Goal: Information Seeking & Learning: Check status

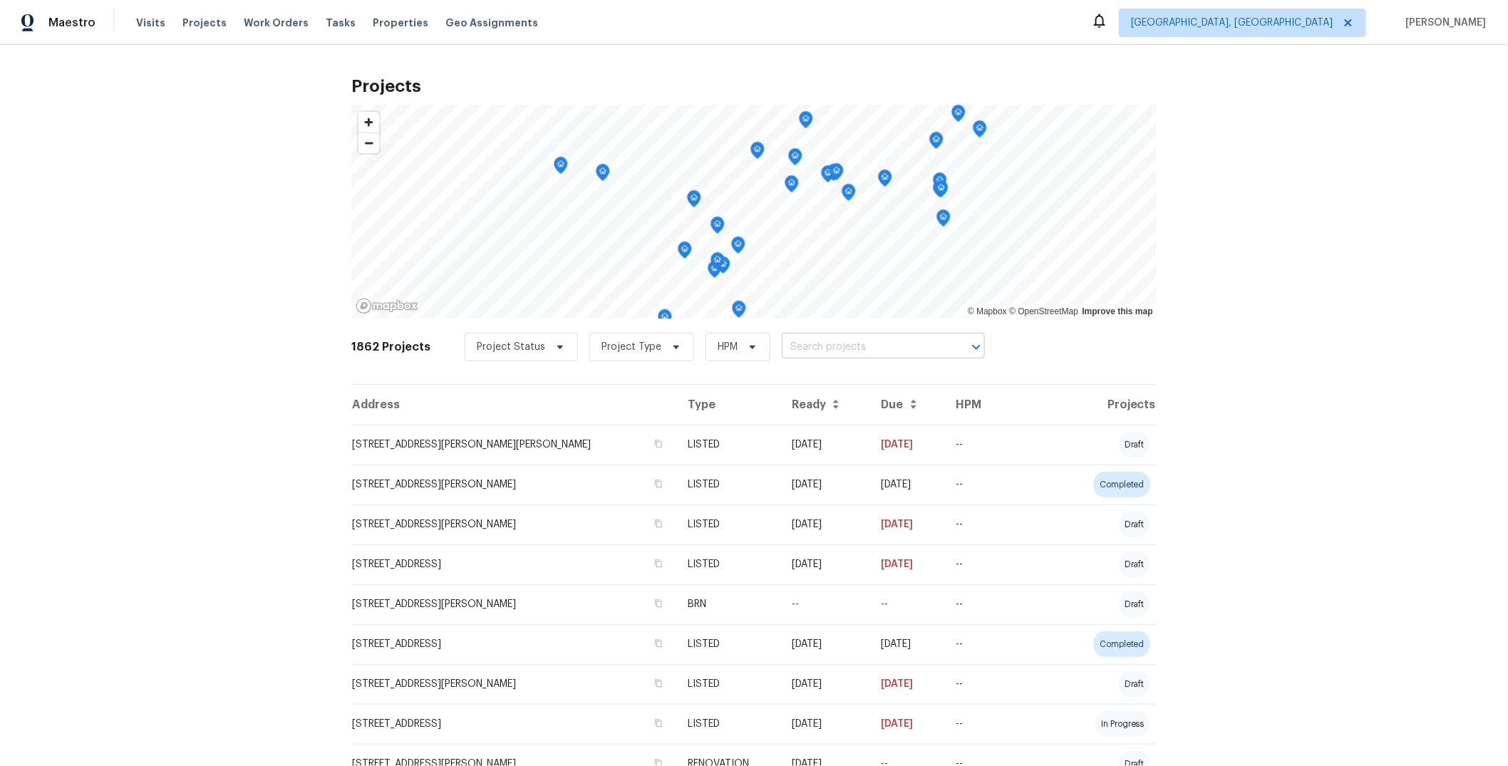
click at [830, 348] on input "text" at bounding box center [863, 347] width 163 height 22
paste input "18067 Rosetta Ave"
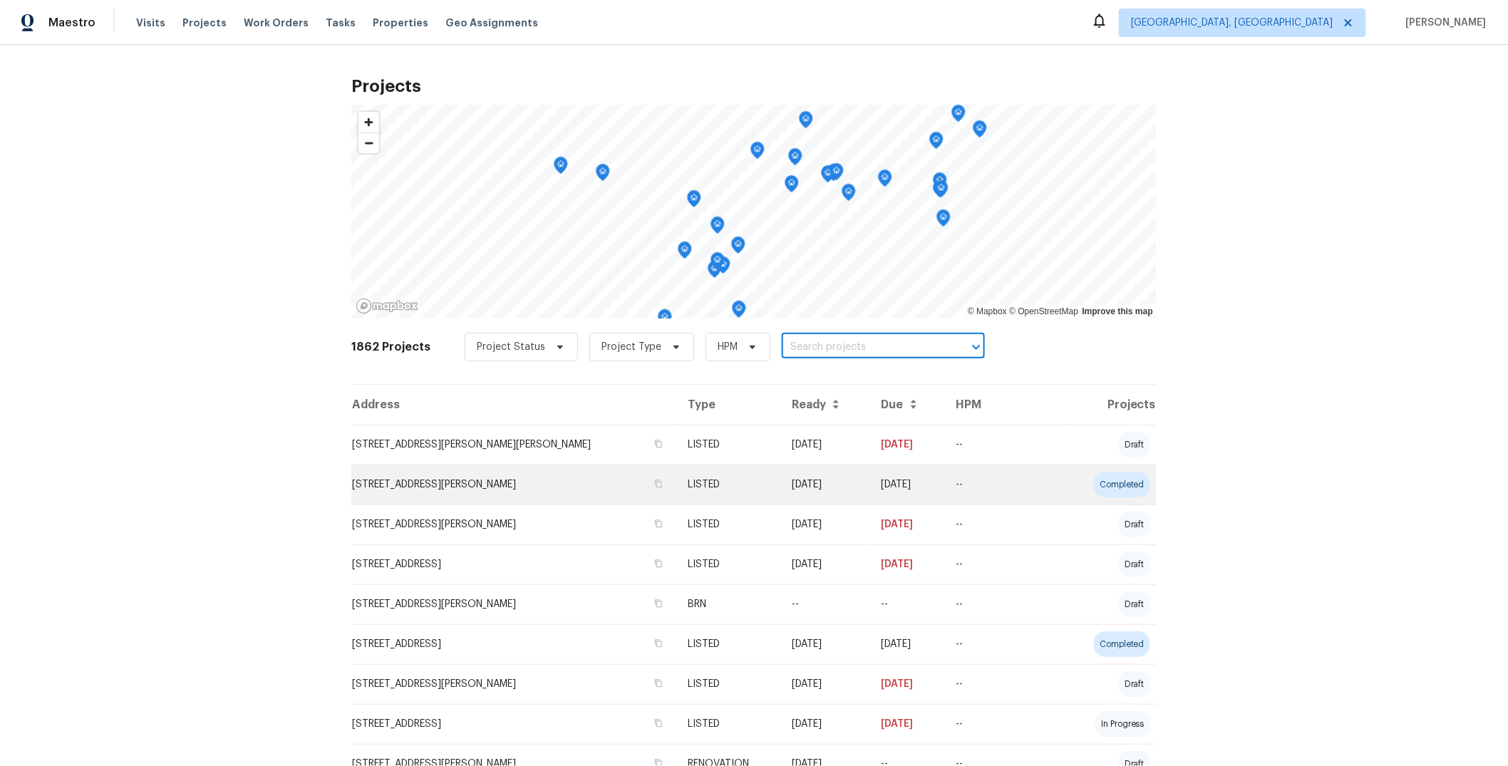
type input "18067 Rosetta Ave"
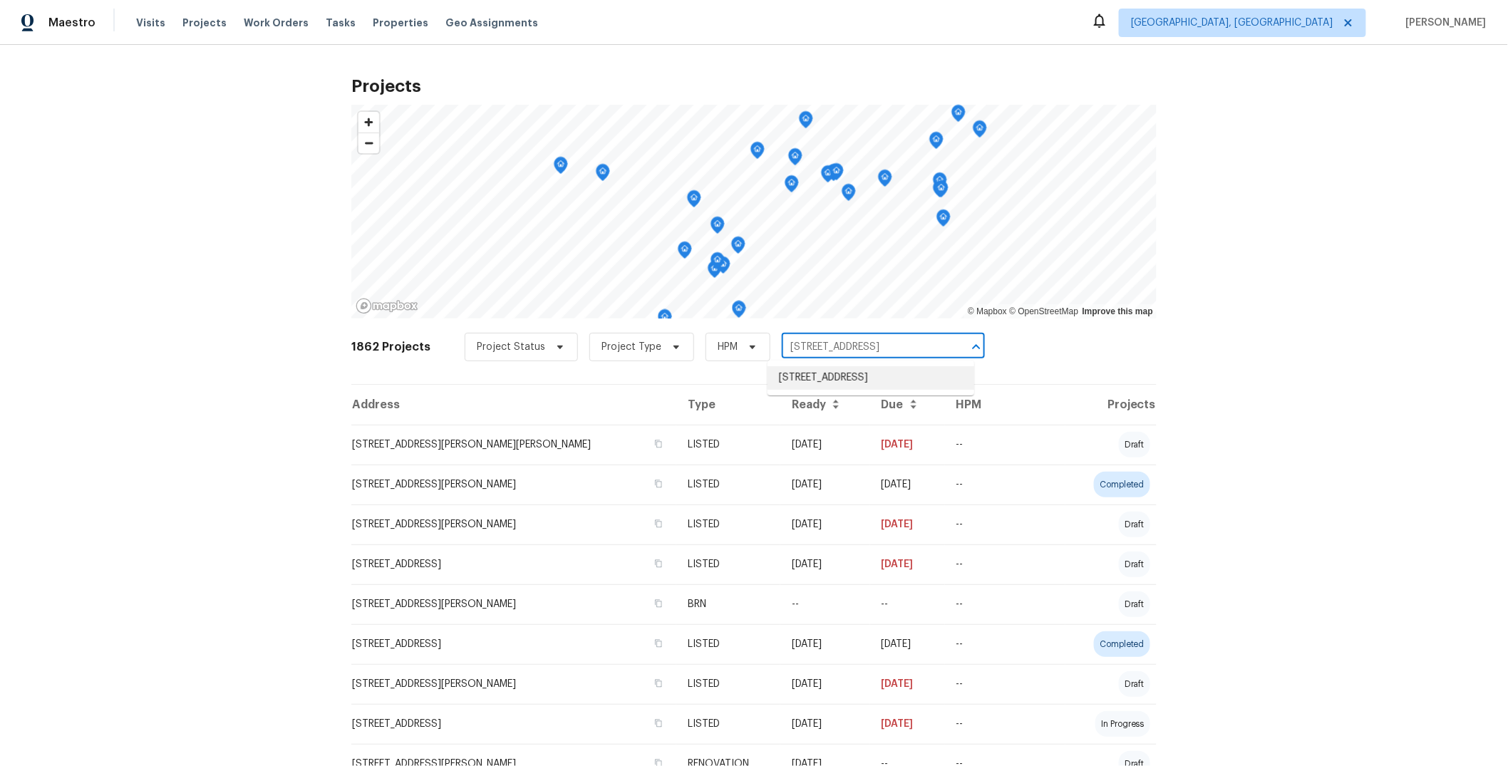
click at [859, 381] on li "18067 Rosetta Ave, Eastpointe, MI 48021" at bounding box center [871, 378] width 207 height 24
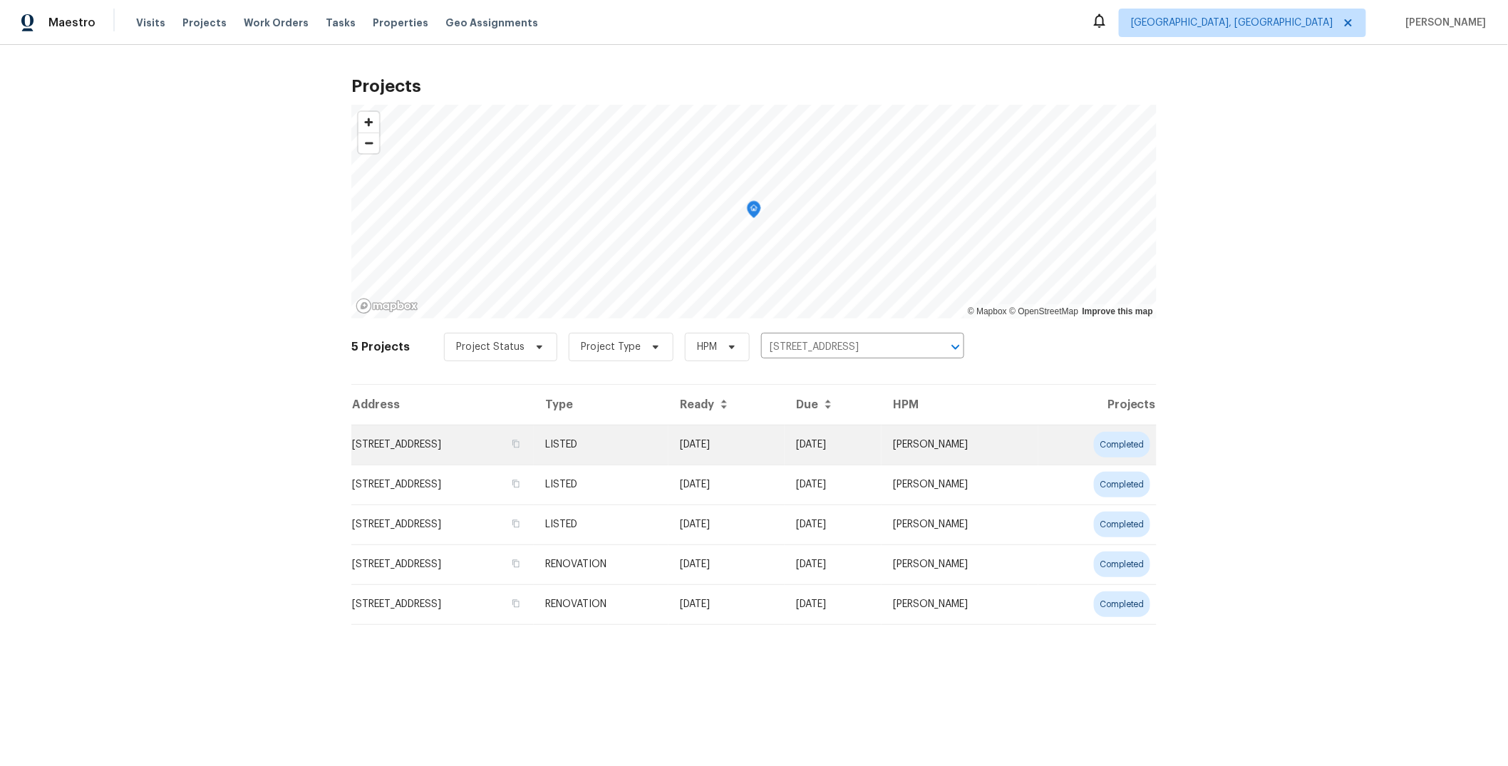
click at [872, 444] on td "07/21/25" at bounding box center [833, 445] width 97 height 40
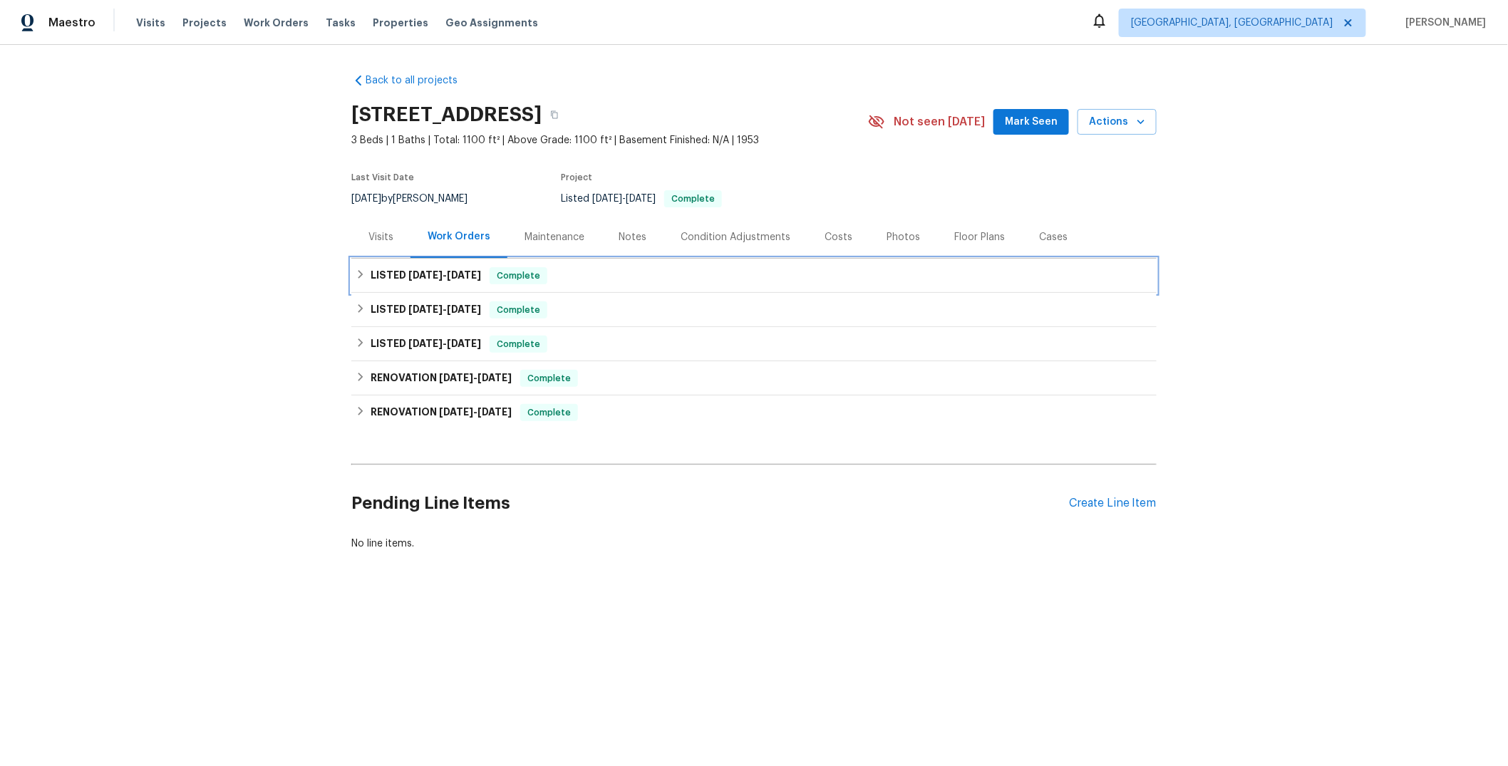
click at [666, 277] on div "LISTED 7/21/25 - 7/21/25 Complete" at bounding box center [754, 275] width 797 height 17
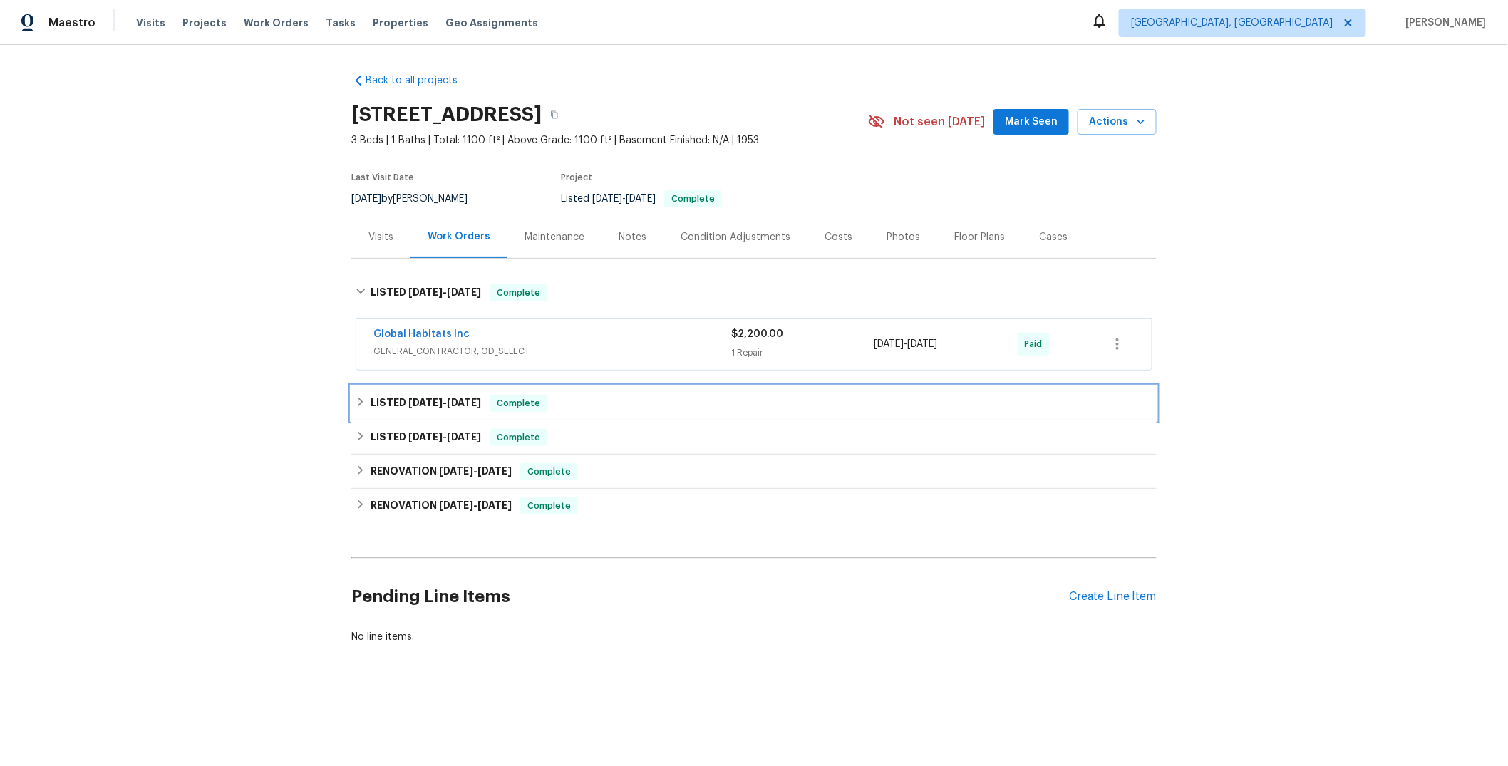
click at [660, 411] on div "LISTED 2/1/25 - 4/18/25 Complete" at bounding box center [754, 403] width 797 height 17
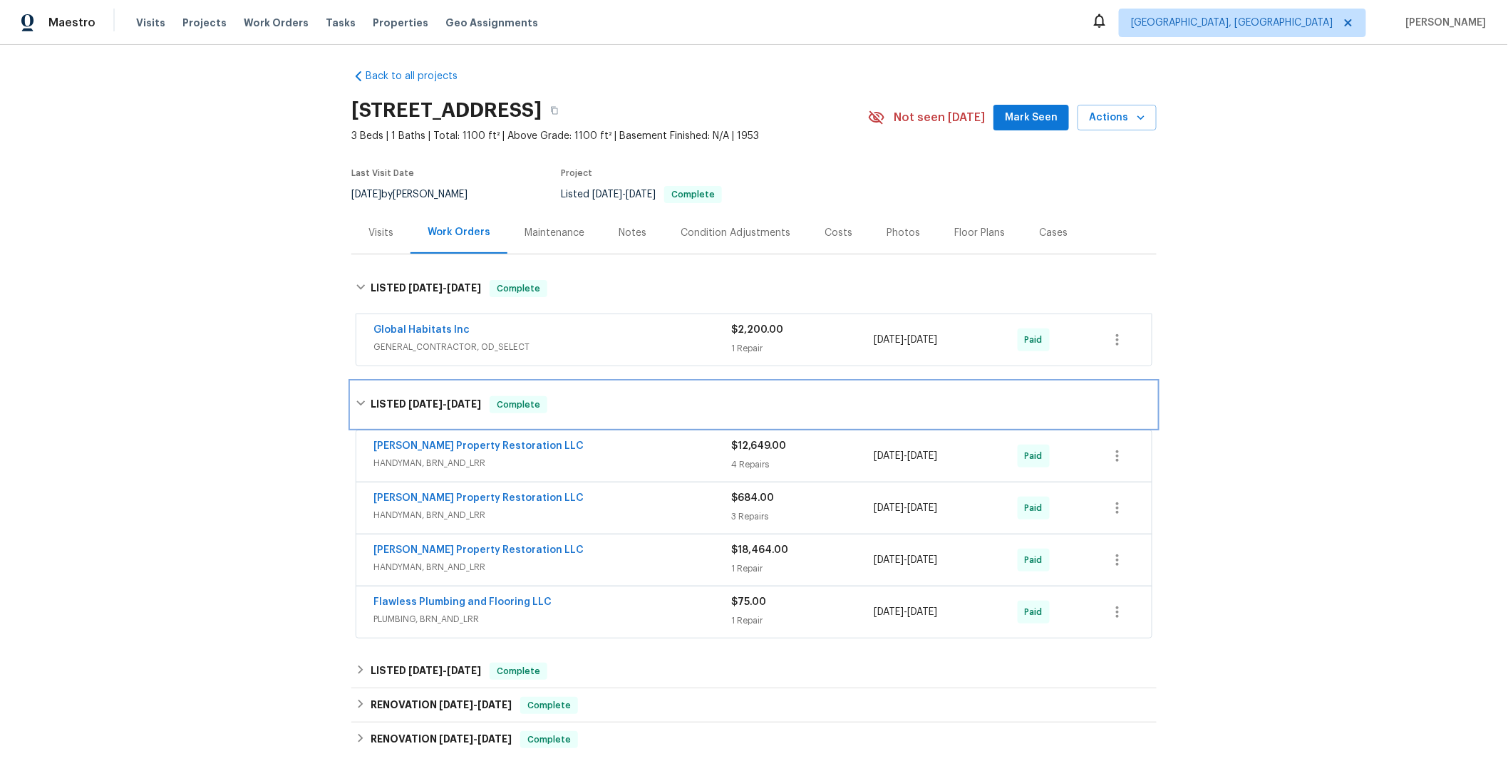
scroll to position [13, 0]
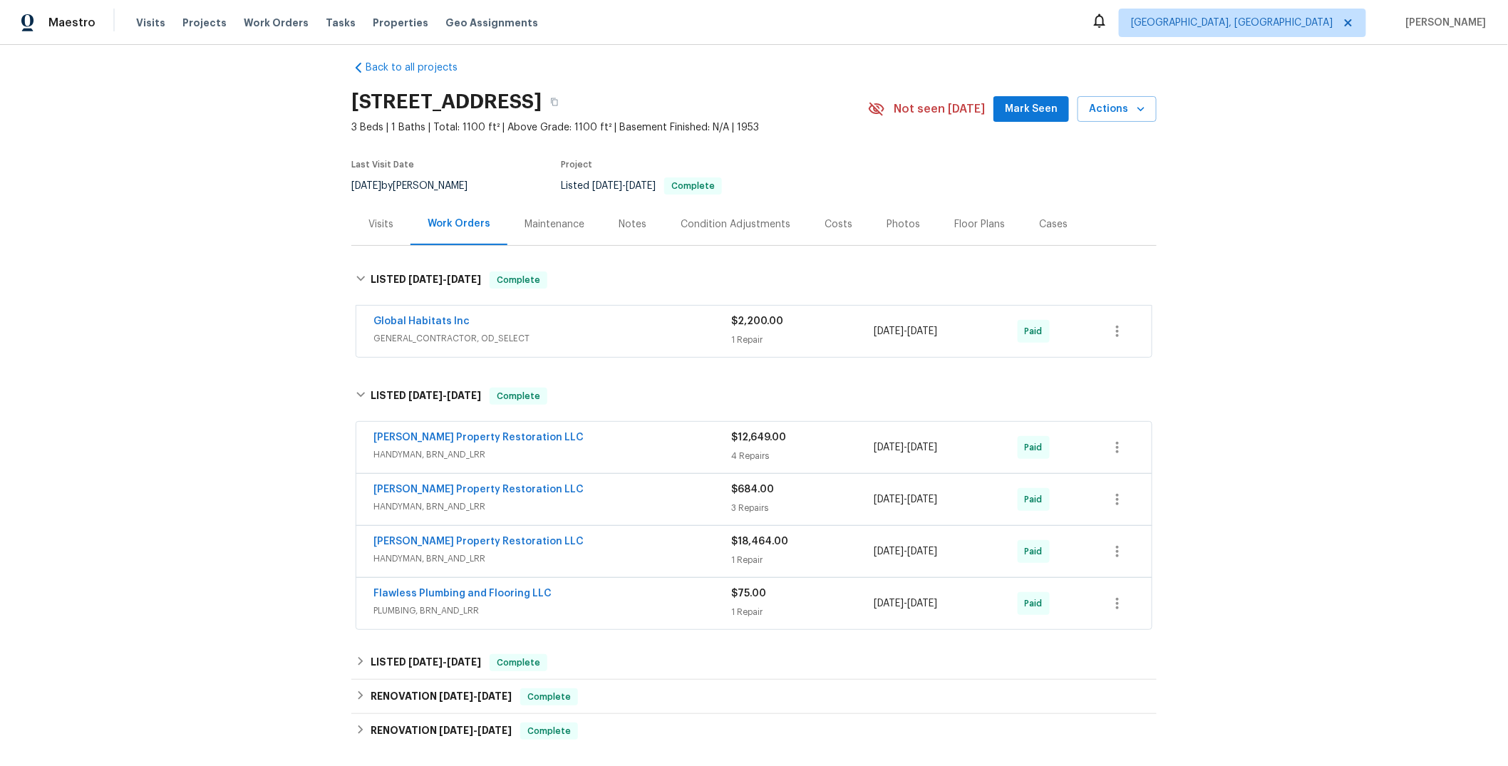
click at [663, 324] on div "Global Habitats Inc" at bounding box center [552, 322] width 358 height 17
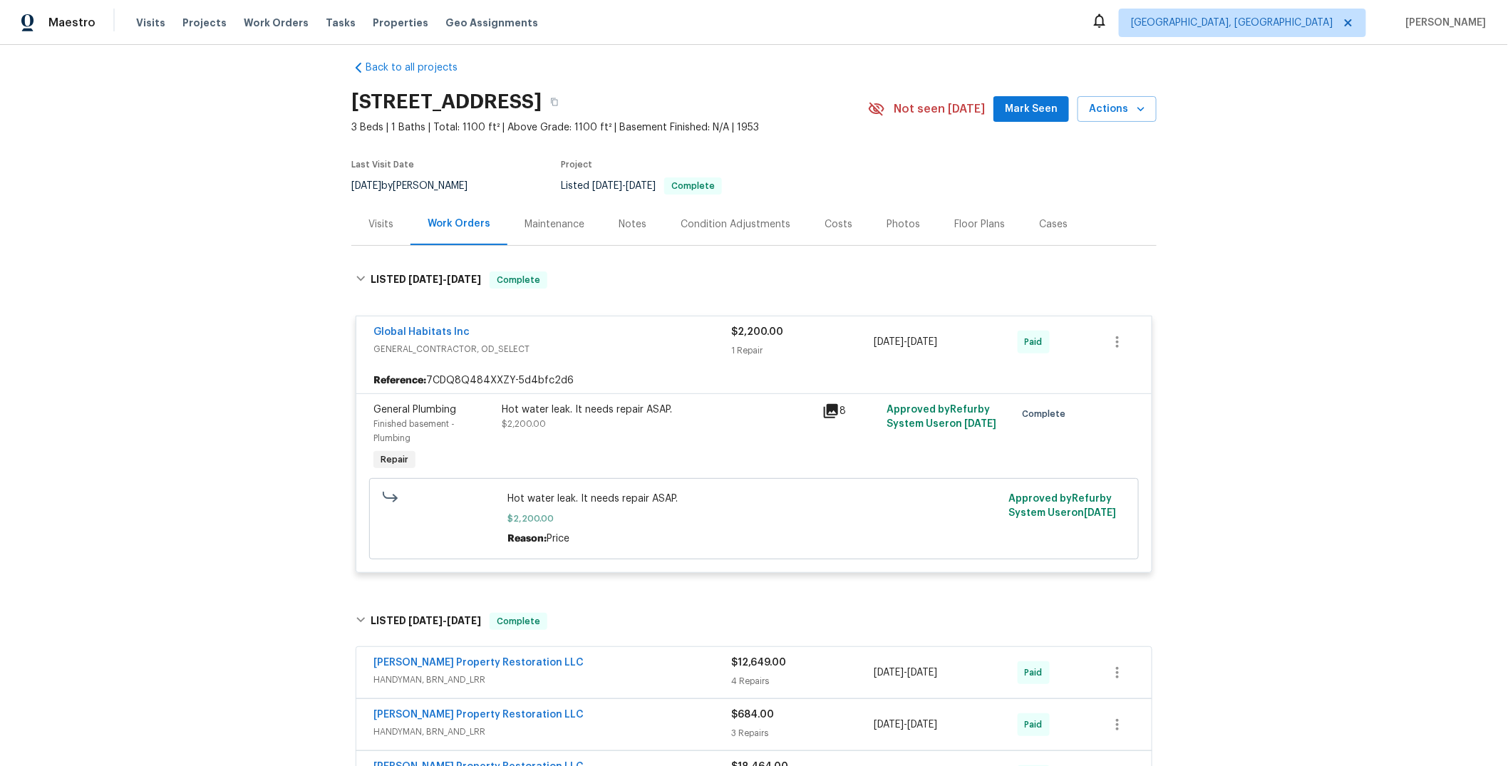
click at [663, 334] on div "Global Habitats Inc" at bounding box center [552, 333] width 358 height 17
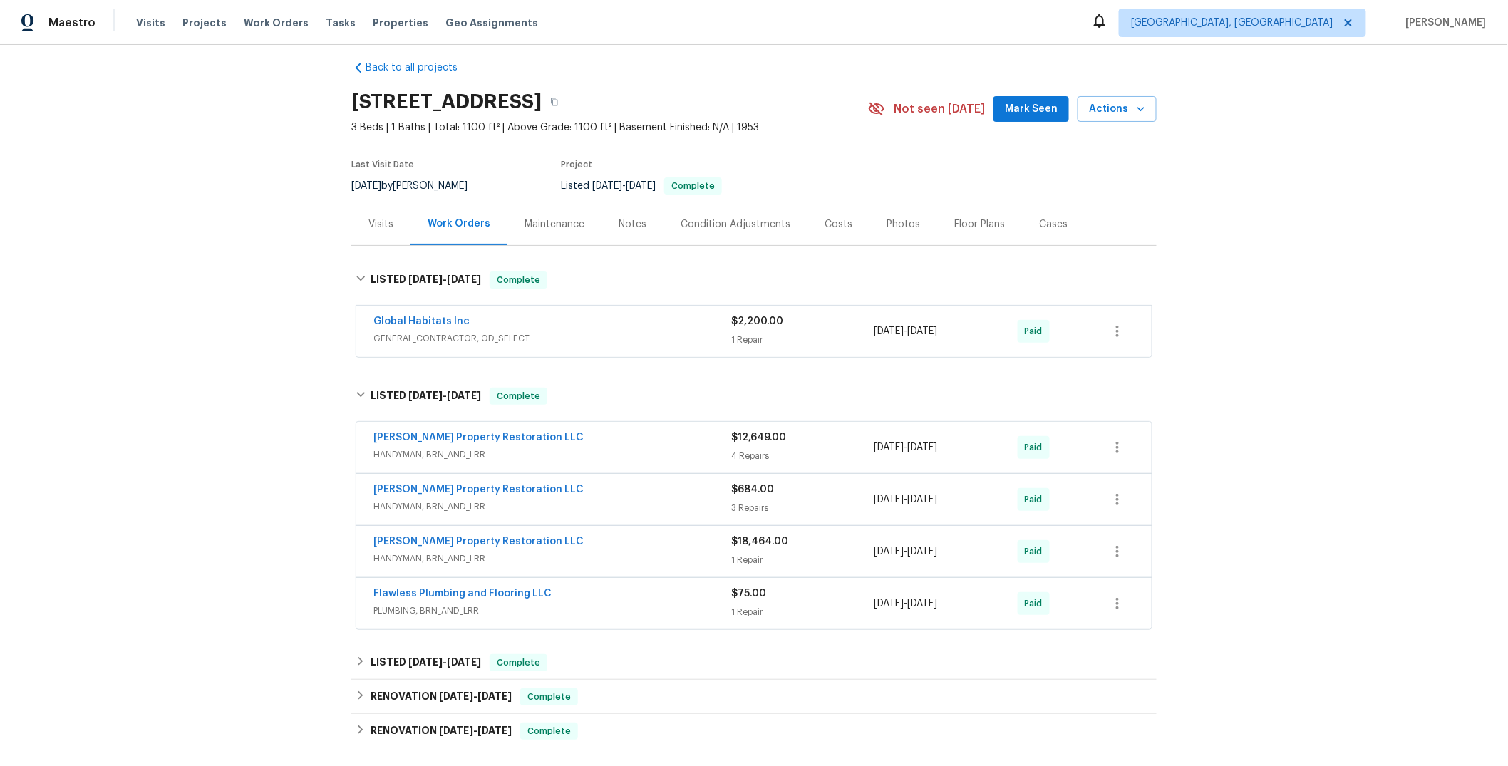
click at [656, 459] on span "HANDYMAN, BRN_AND_LRR" at bounding box center [552, 455] width 358 height 14
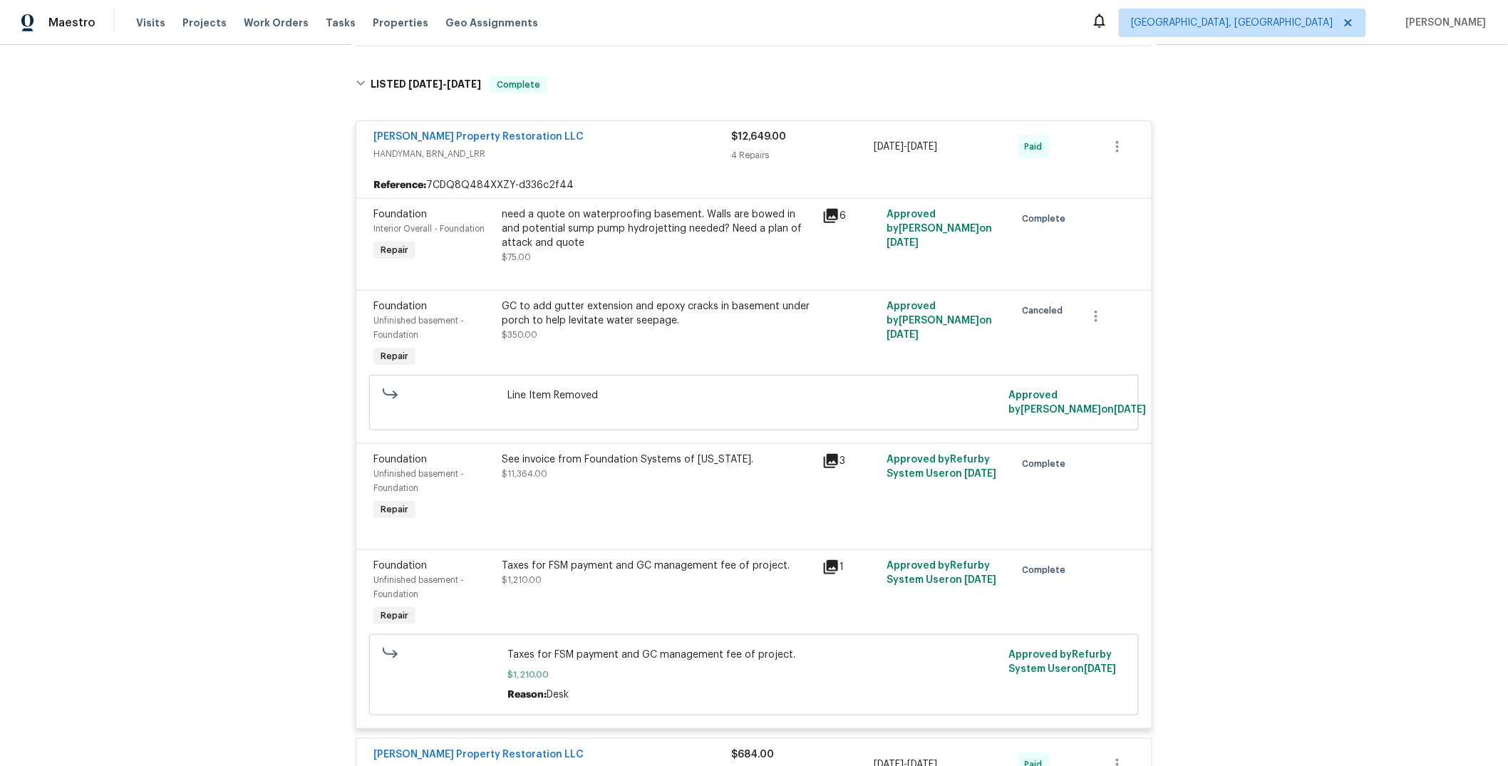
scroll to position [296, 0]
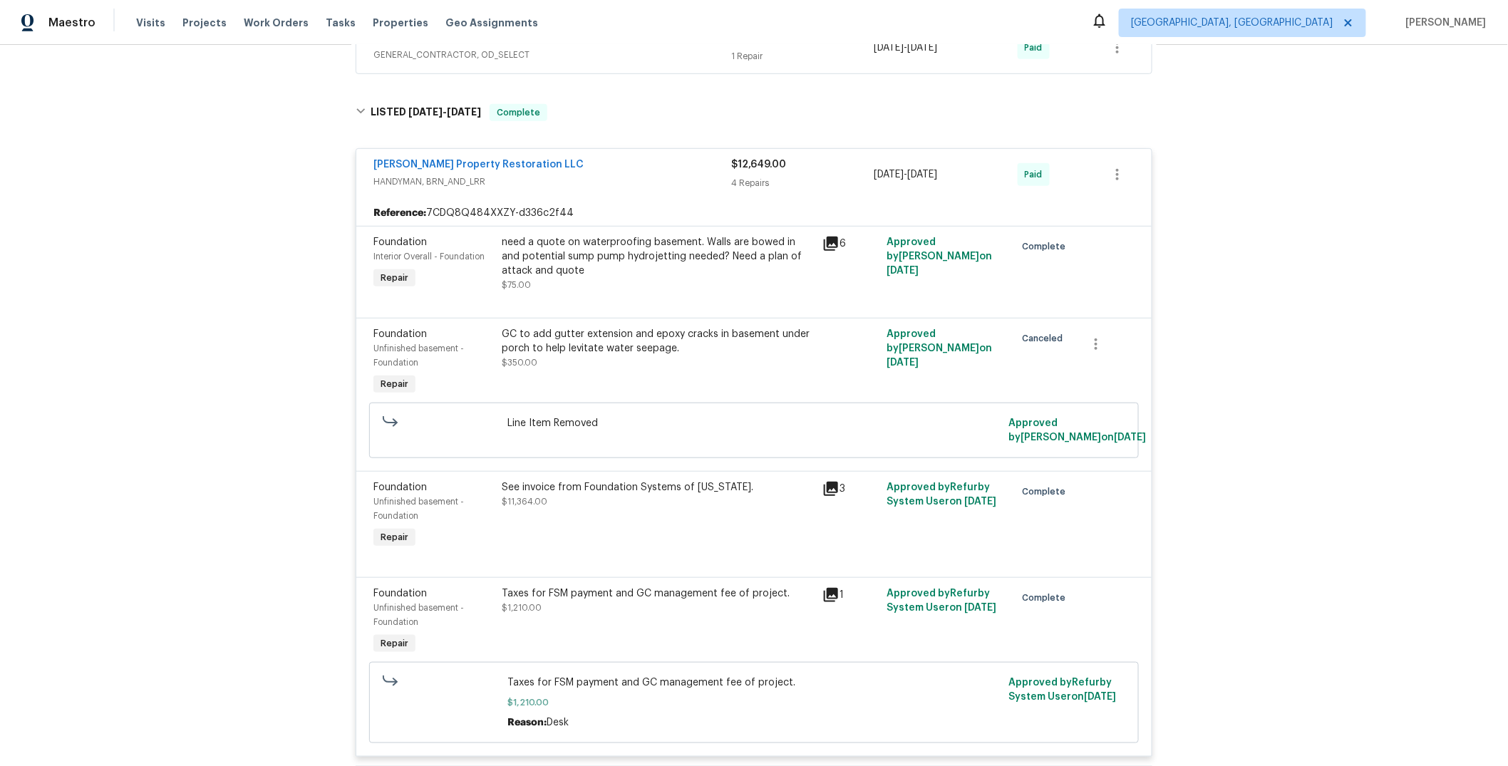
click at [663, 167] on div "C.P.R Carter's Property Restoration LLC" at bounding box center [552, 166] width 358 height 17
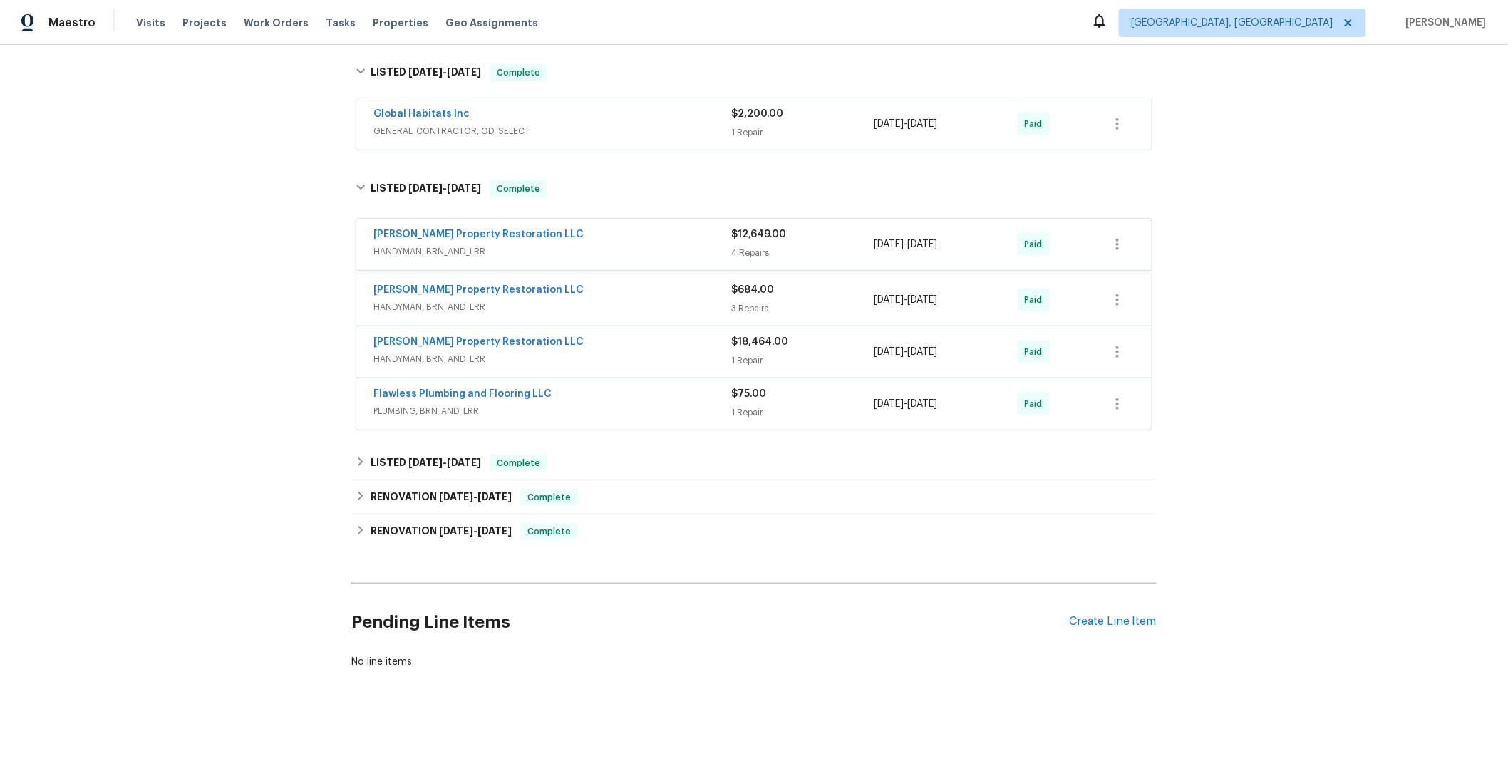
scroll to position [225, 0]
click at [666, 247] on span "HANDYMAN, BRN_AND_LRR" at bounding box center [552, 254] width 358 height 14
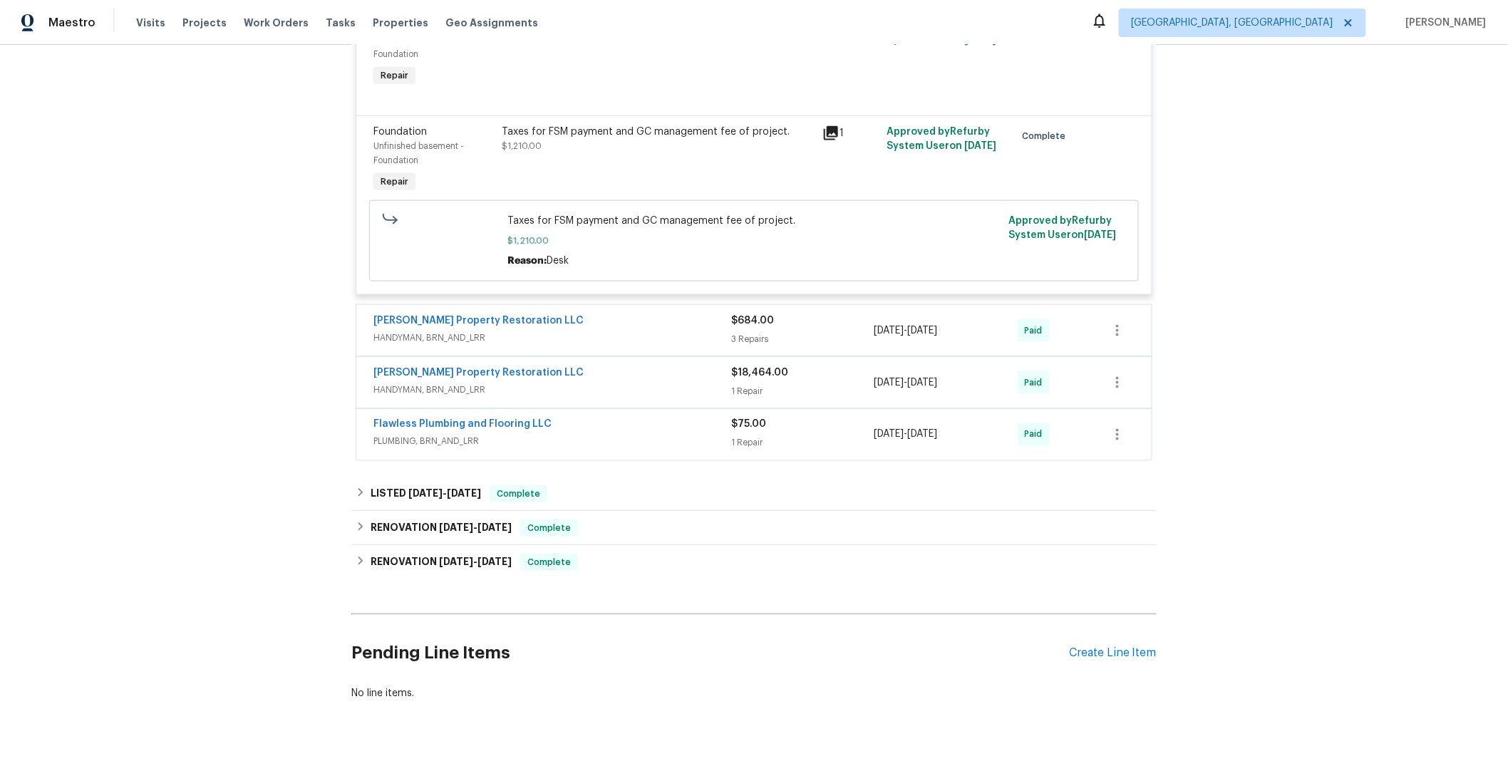
scroll to position [774, 0]
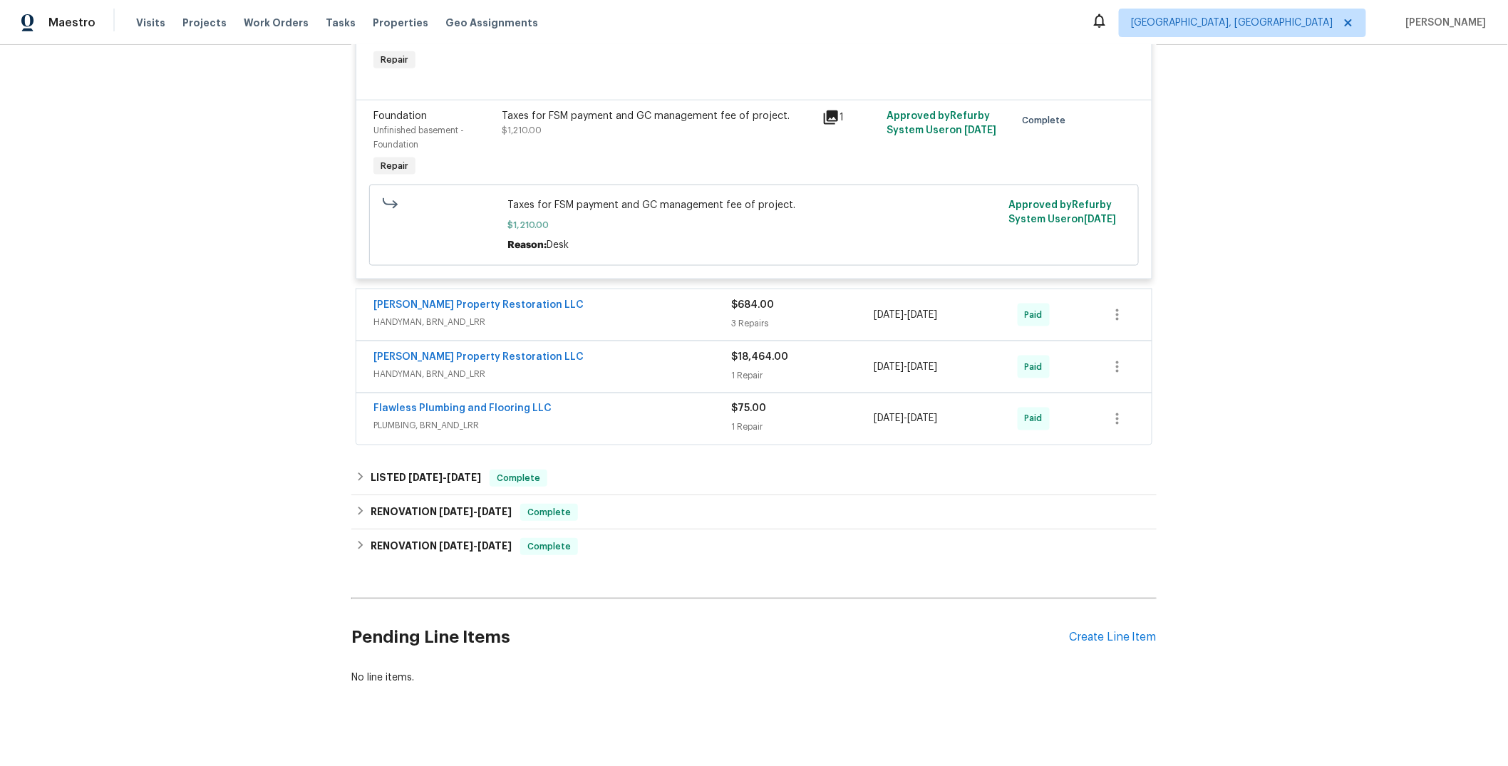
click at [704, 376] on span "HANDYMAN, BRN_AND_LRR" at bounding box center [552, 374] width 358 height 14
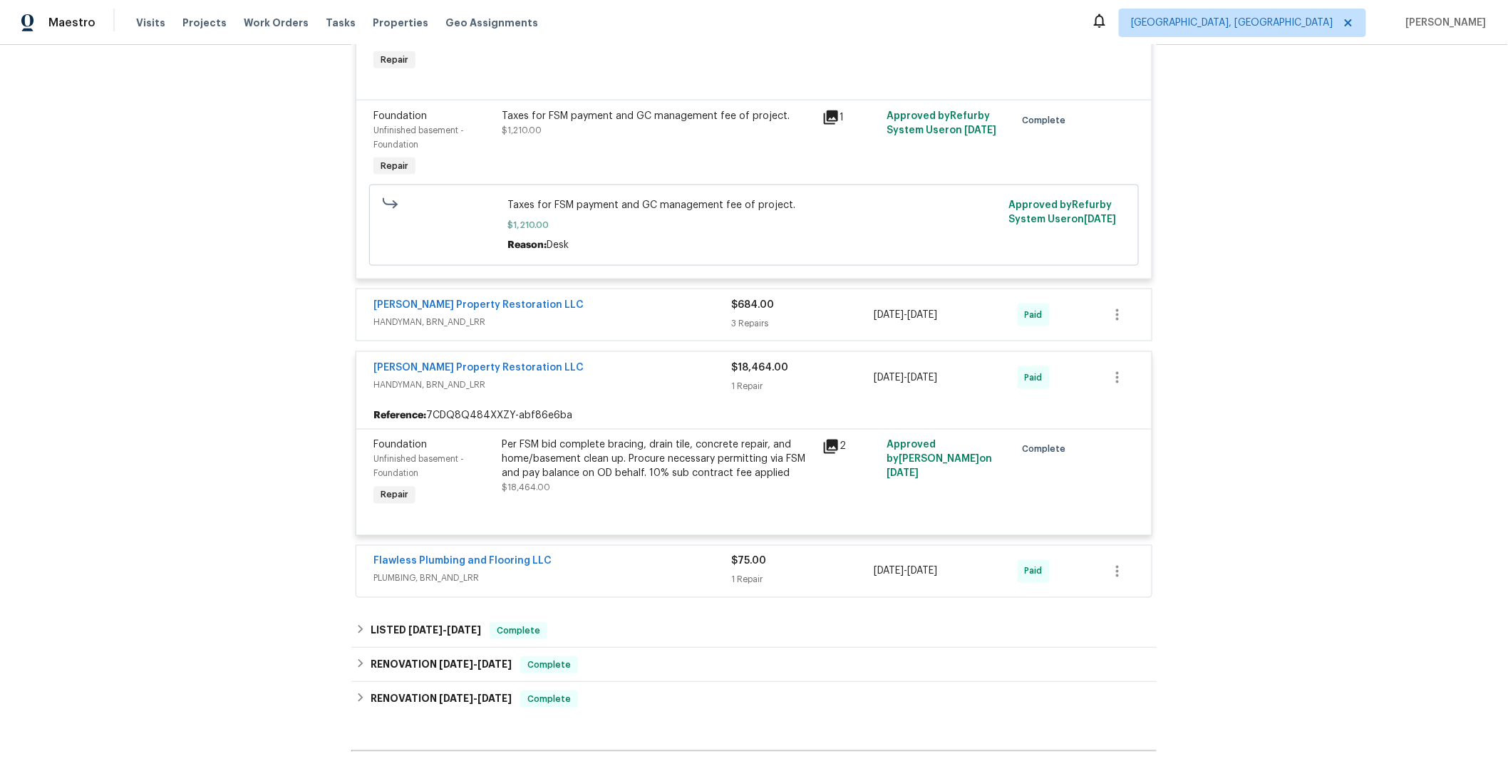
click at [704, 376] on div "C.P.R Carter's Property Restoration LLC" at bounding box center [552, 369] width 358 height 17
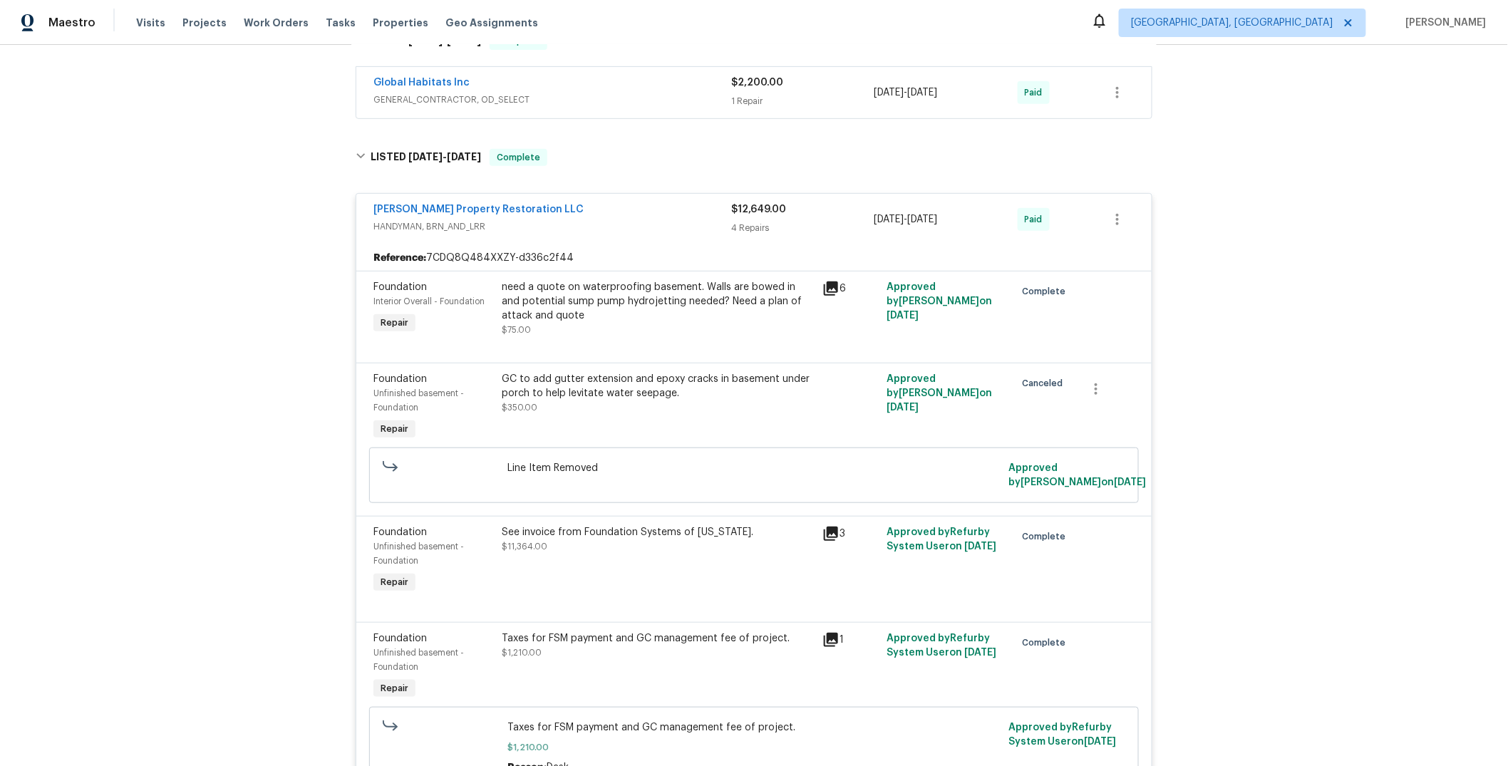
scroll to position [158, 0]
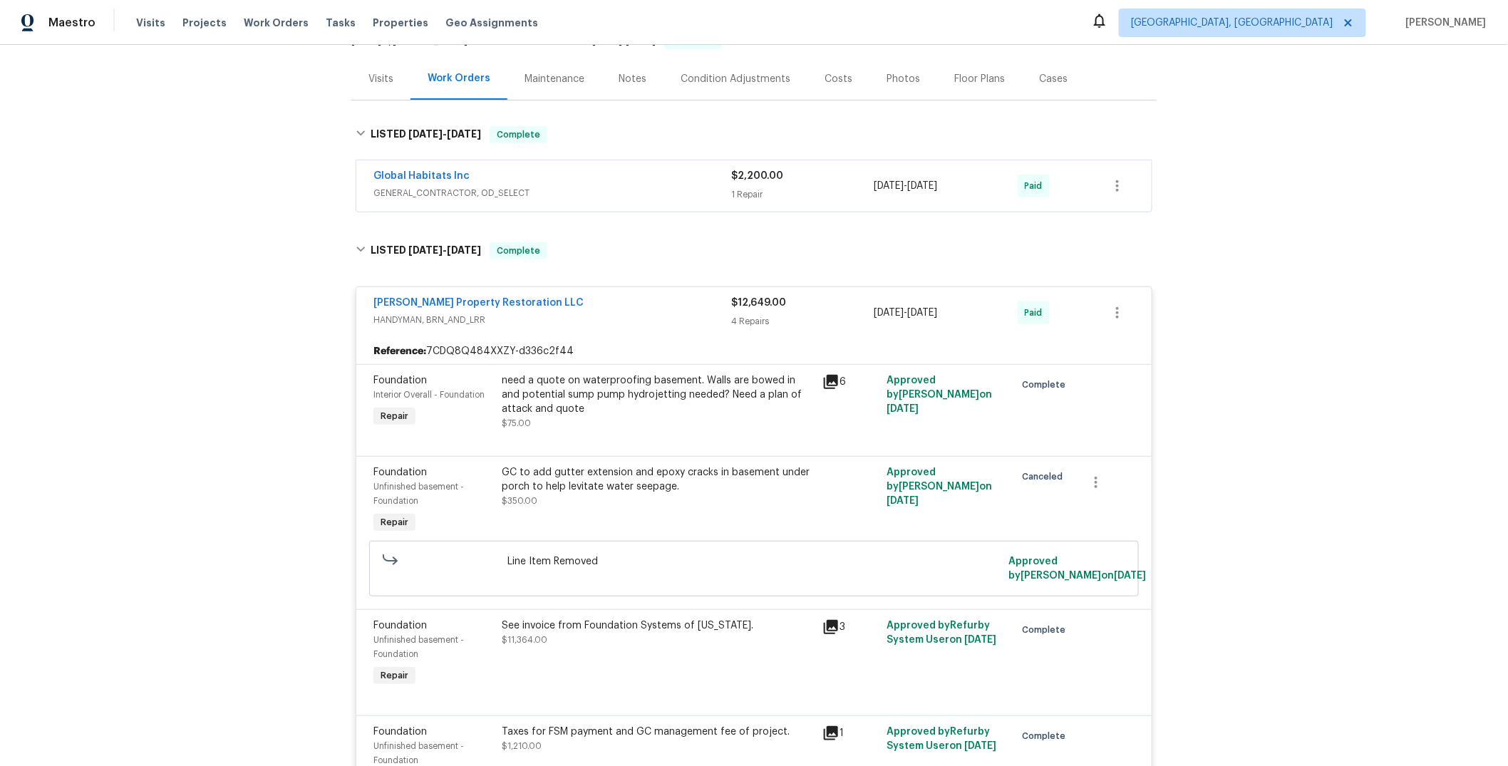
click at [674, 314] on span "HANDYMAN, BRN_AND_LRR" at bounding box center [552, 320] width 358 height 14
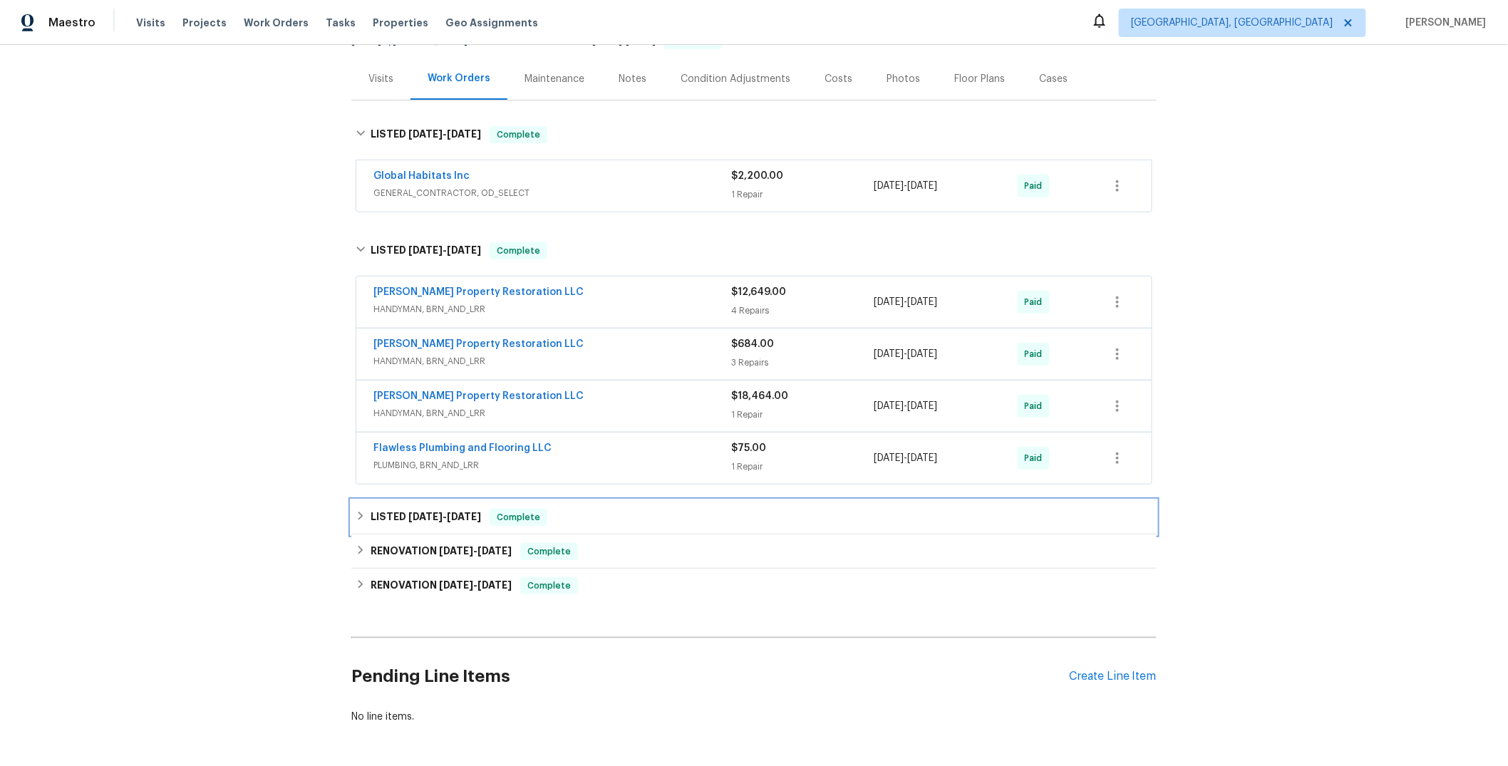
click at [698, 516] on div "LISTED 11/29/24 - 11/30/24 Complete" at bounding box center [754, 517] width 797 height 17
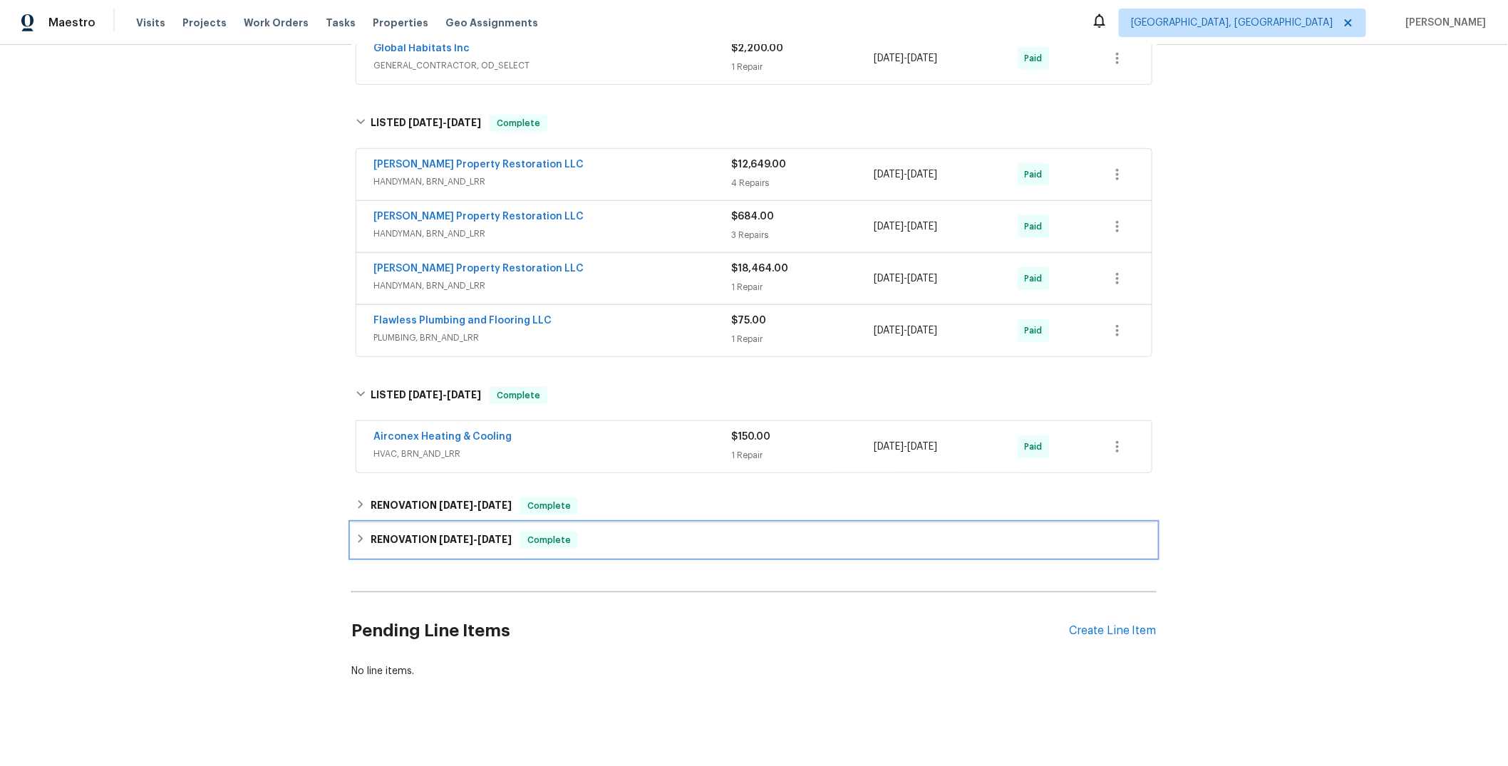
click at [696, 537] on div "RENOVATION 9/25/24 - 10/4/24 Complete" at bounding box center [754, 540] width 797 height 17
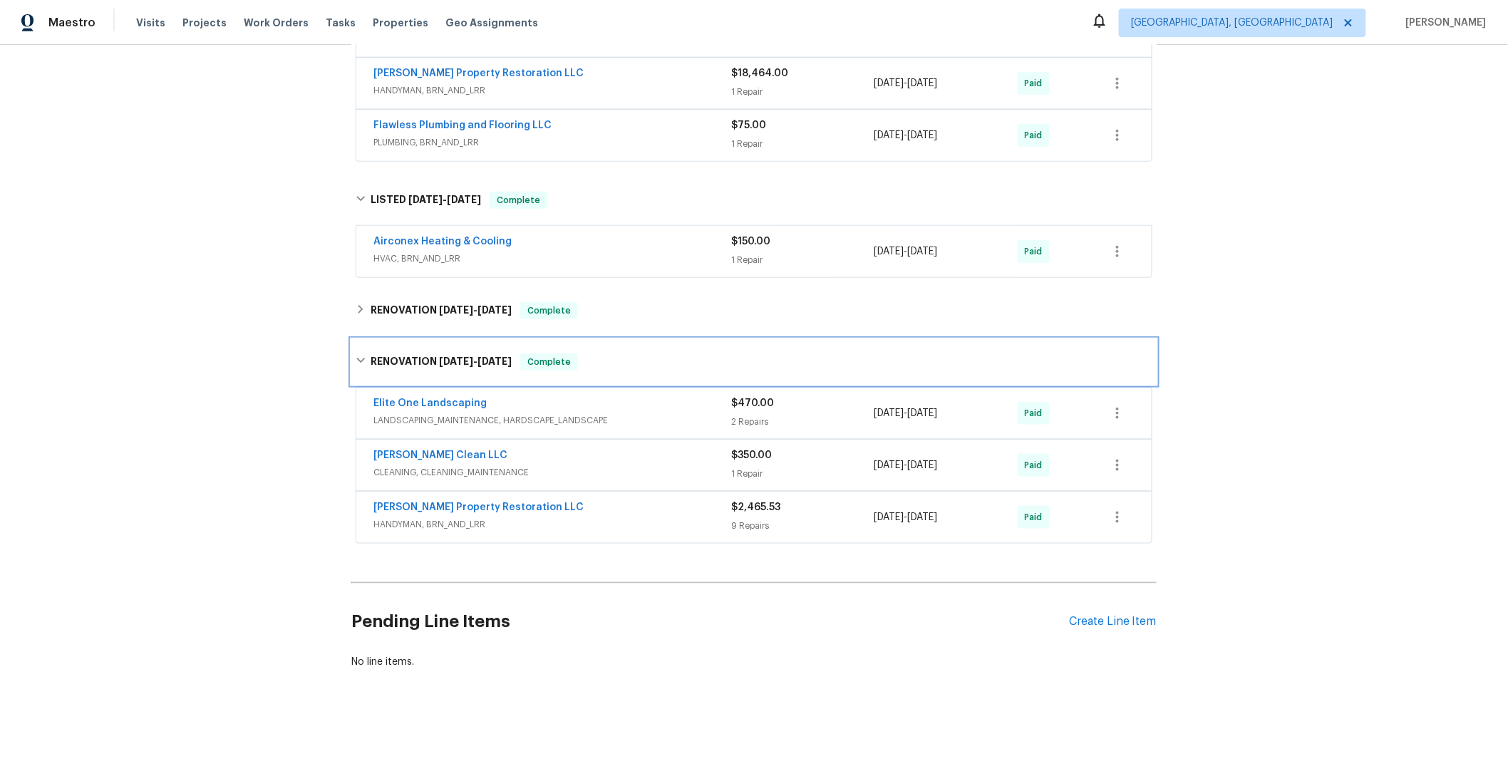
scroll to position [494, 0]
click at [682, 504] on div "C.P.R Carter's Property Restoration LLC" at bounding box center [552, 508] width 358 height 17
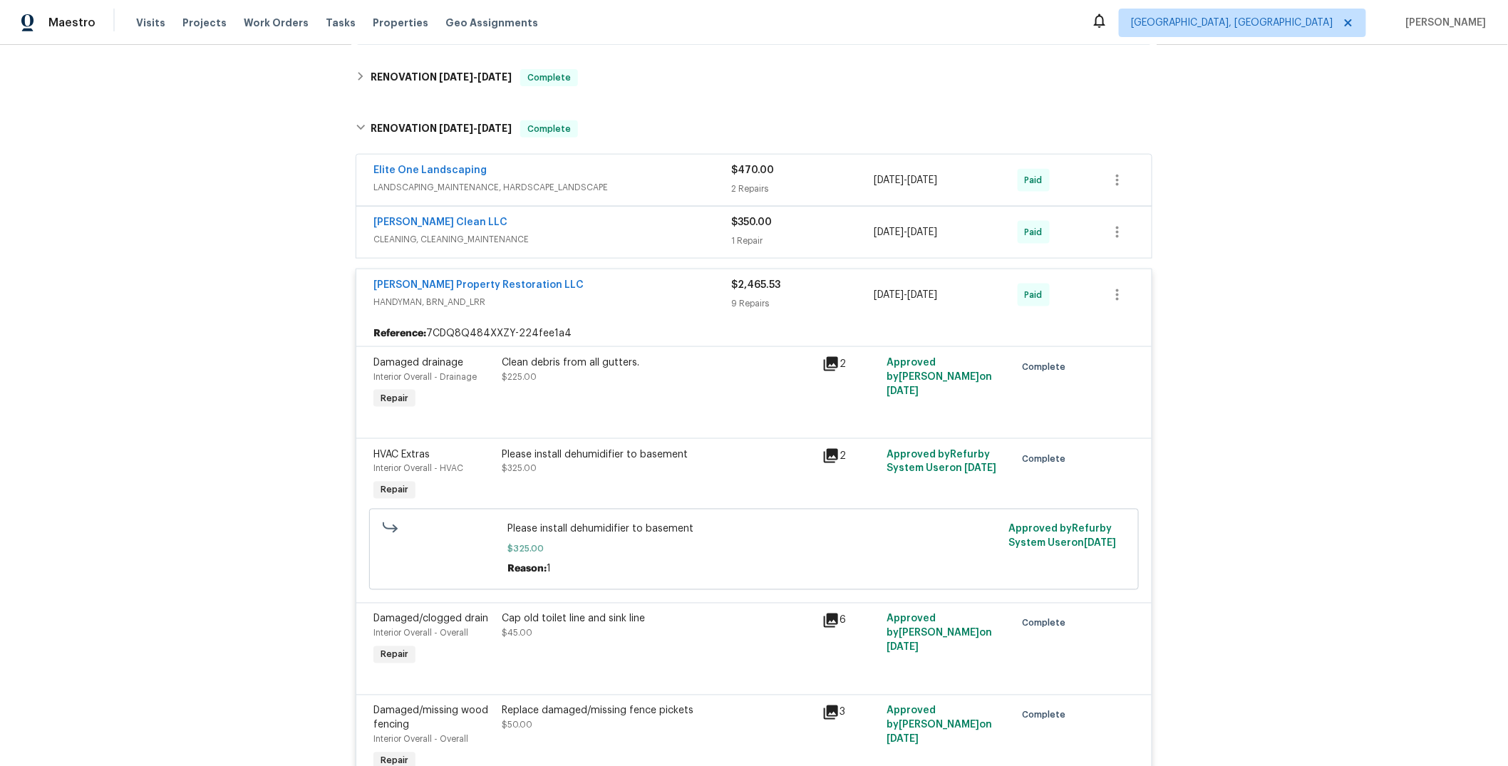
scroll to position [611, 0]
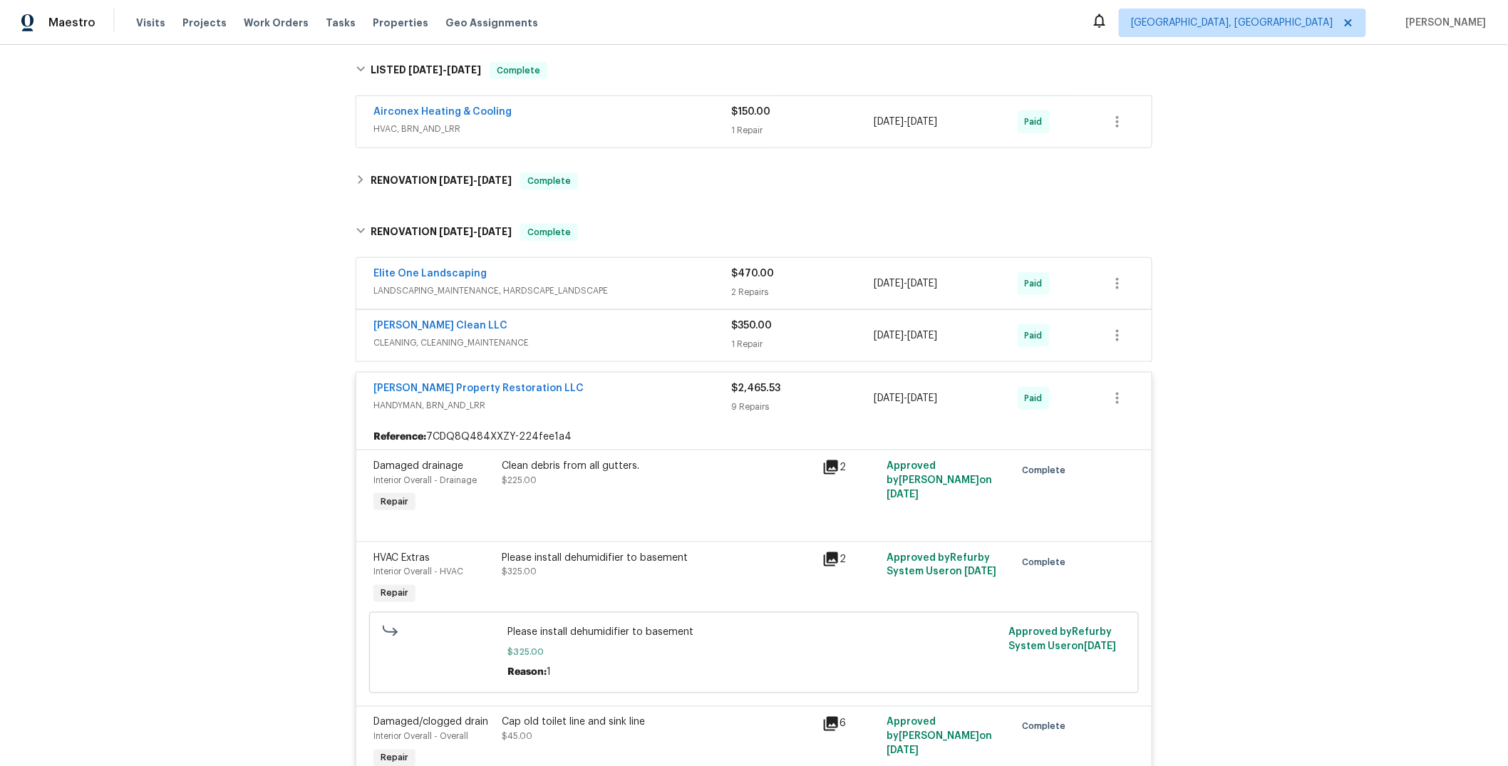
click at [654, 394] on div "C.P.R Carter's Property Restoration LLC" at bounding box center [552, 389] width 358 height 17
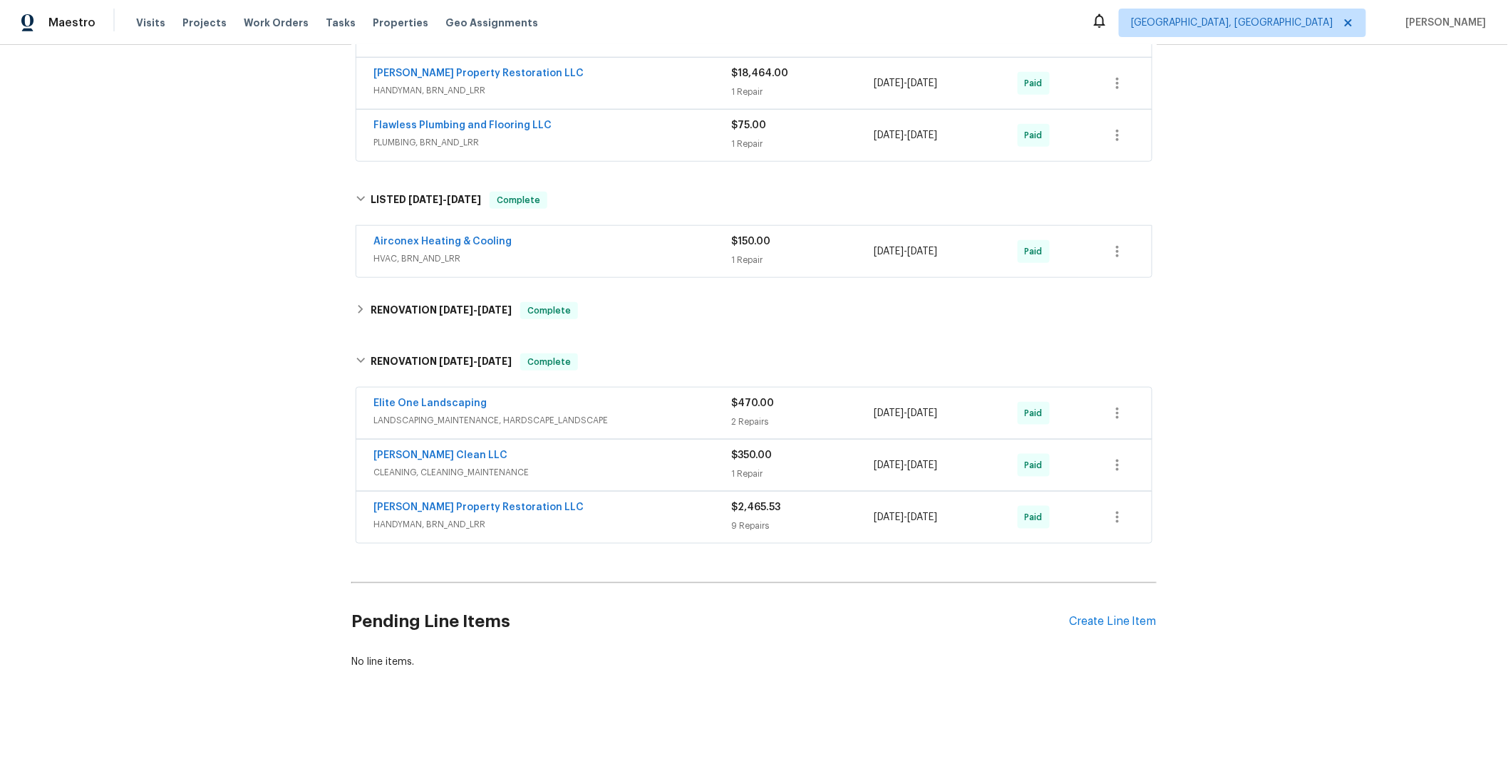
click at [620, 467] on span "CLEANING, CLEANING_MAINTENANCE" at bounding box center [552, 472] width 358 height 14
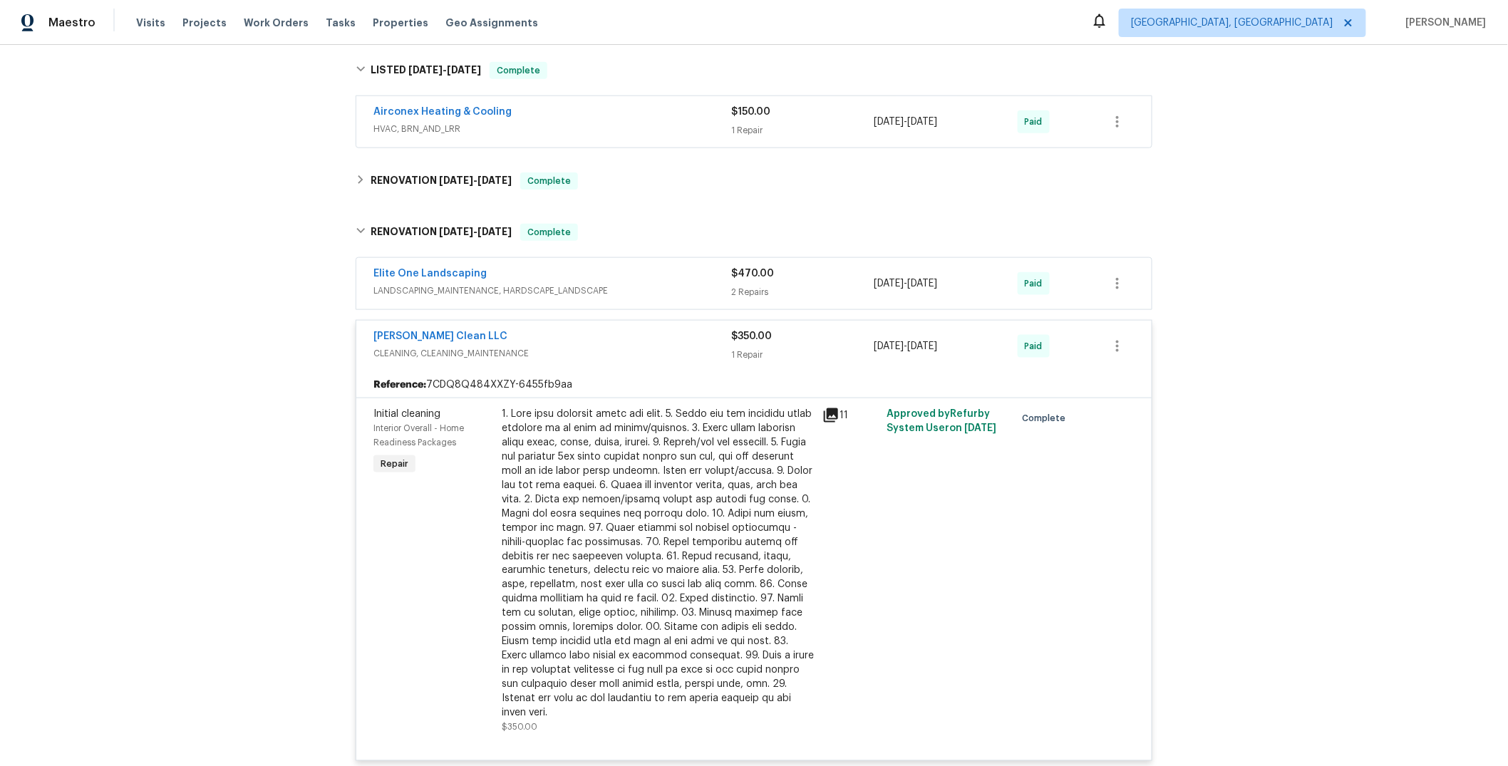
click at [629, 343] on div "Capelli Crystal Clean LLC" at bounding box center [552, 337] width 358 height 17
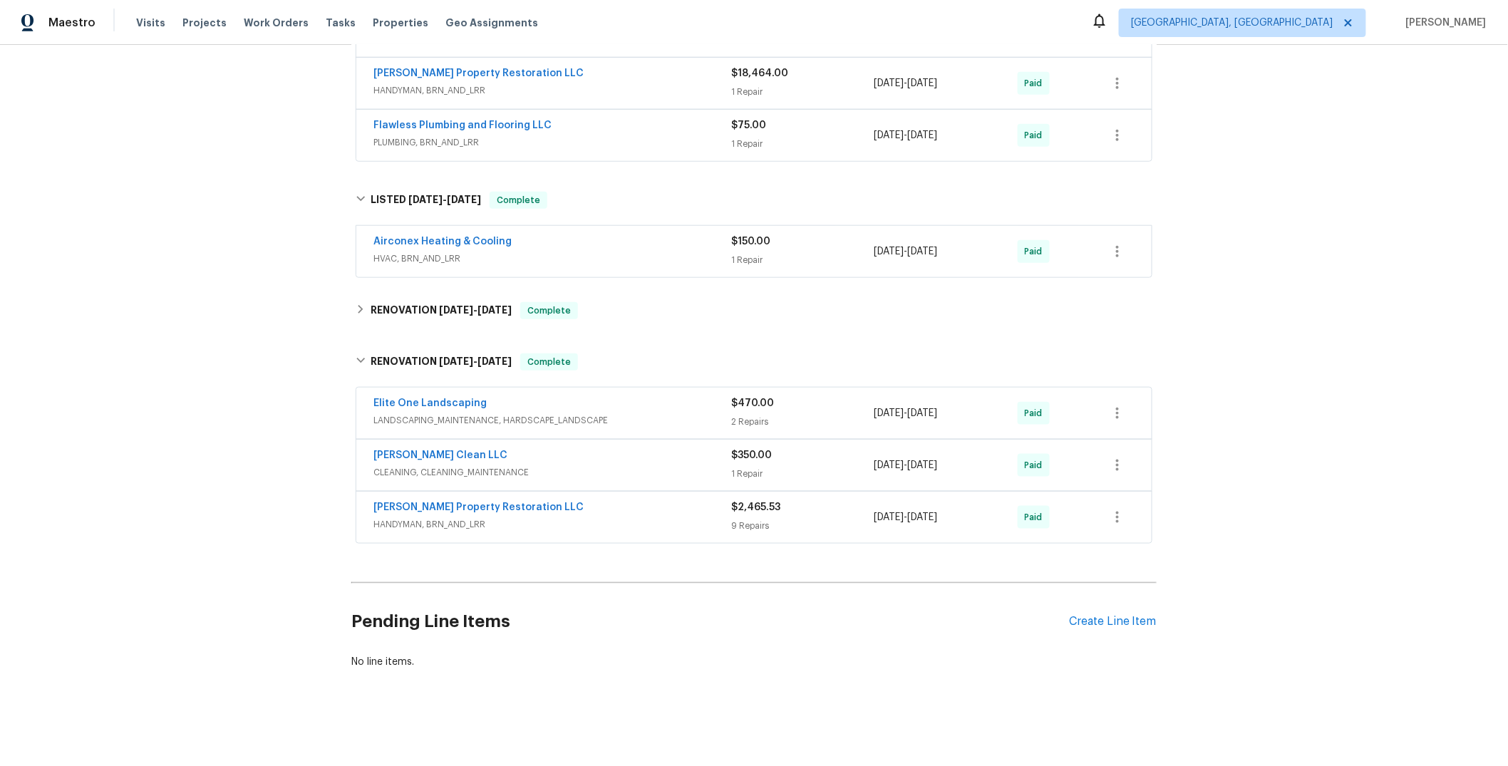
click at [620, 396] on div "Elite One Landscaping" at bounding box center [552, 404] width 358 height 17
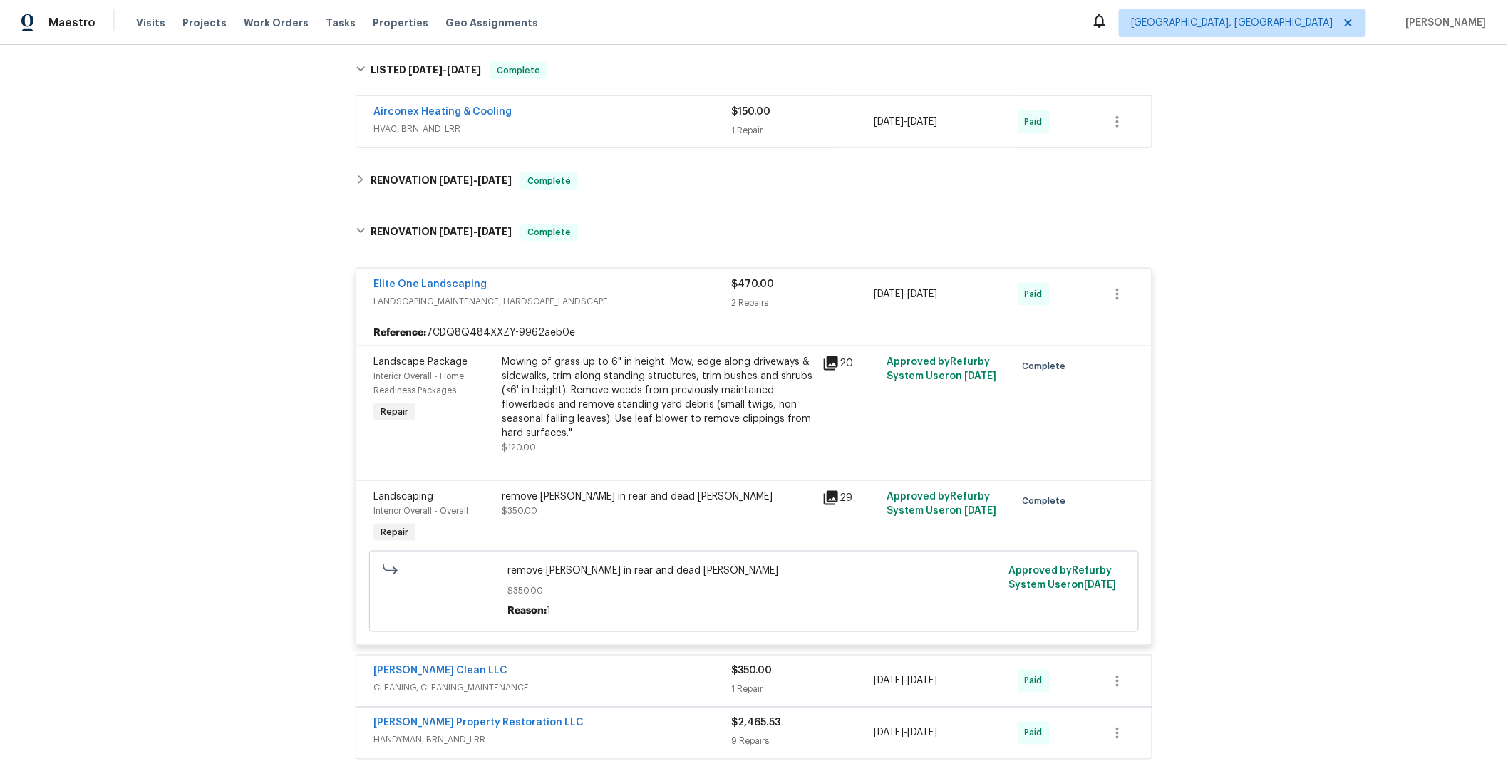
click at [649, 300] on span "LANDSCAPING_MAINTENANCE, HARDSCAPE_LANDSCAPE" at bounding box center [552, 301] width 358 height 14
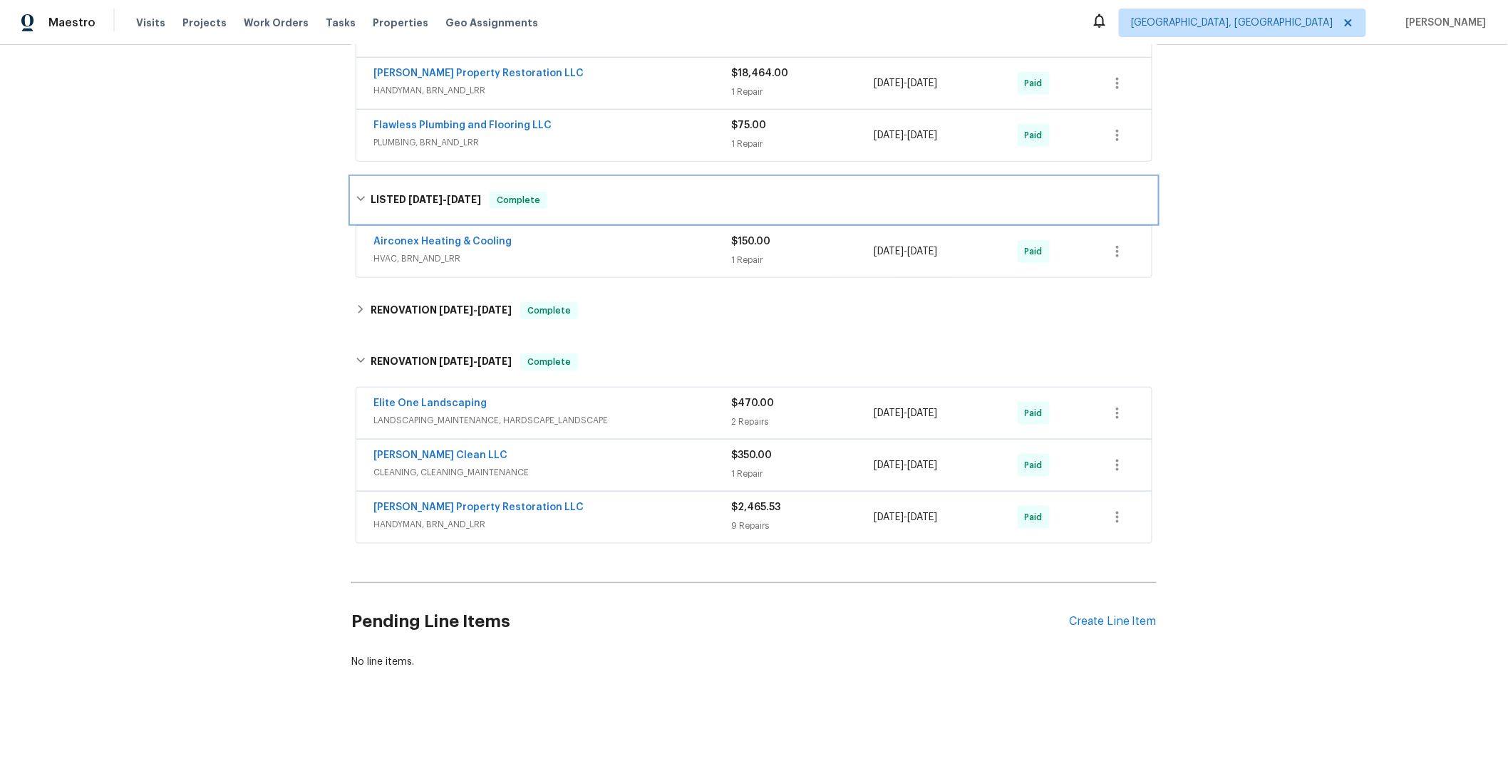
click at [642, 177] on div "LISTED 11/29/24 - 11/30/24 Complete" at bounding box center [753, 200] width 805 height 46
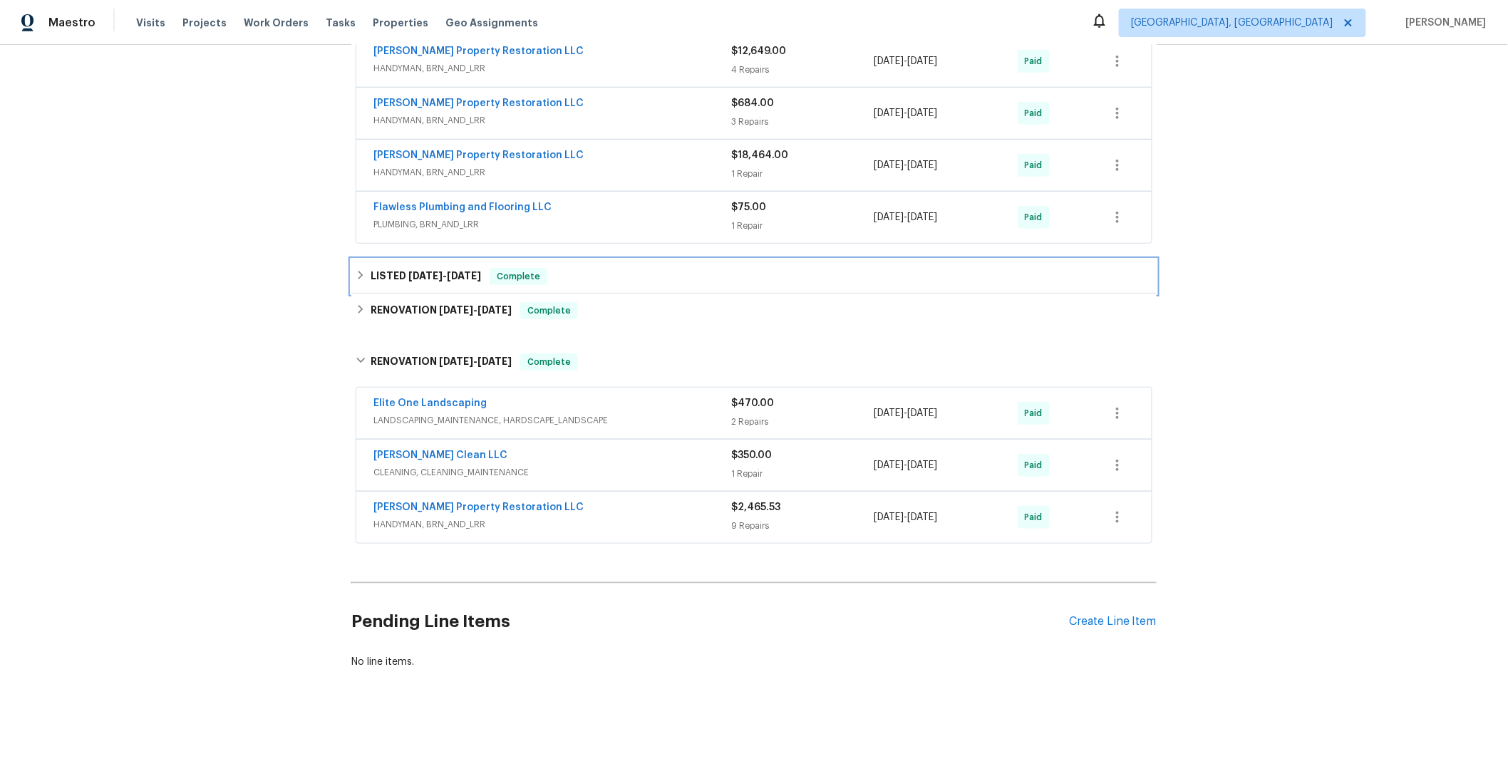
scroll to position [411, 0]
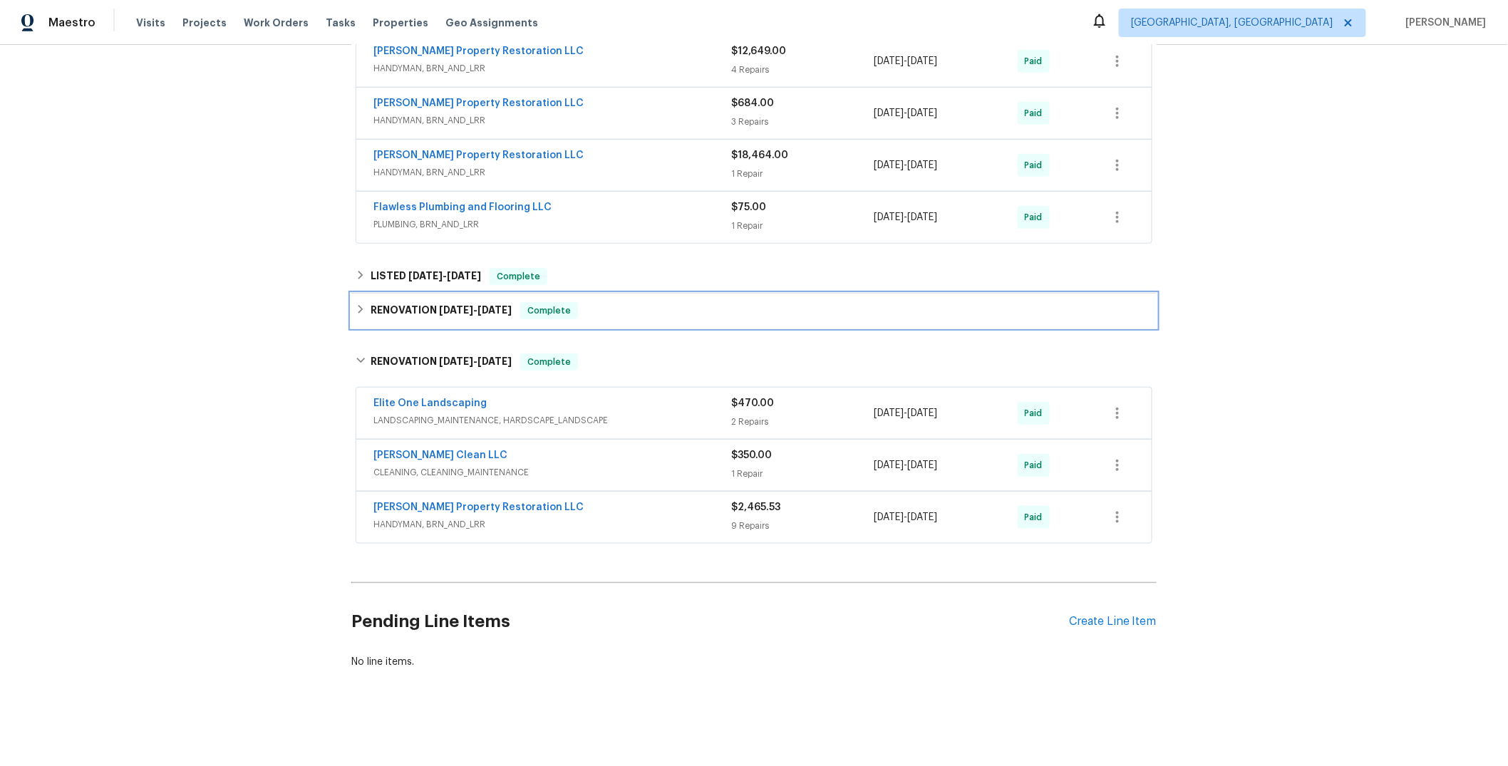
click at [609, 302] on div "RENOVATION 10/11/24 - 10/14/24 Complete" at bounding box center [754, 310] width 797 height 17
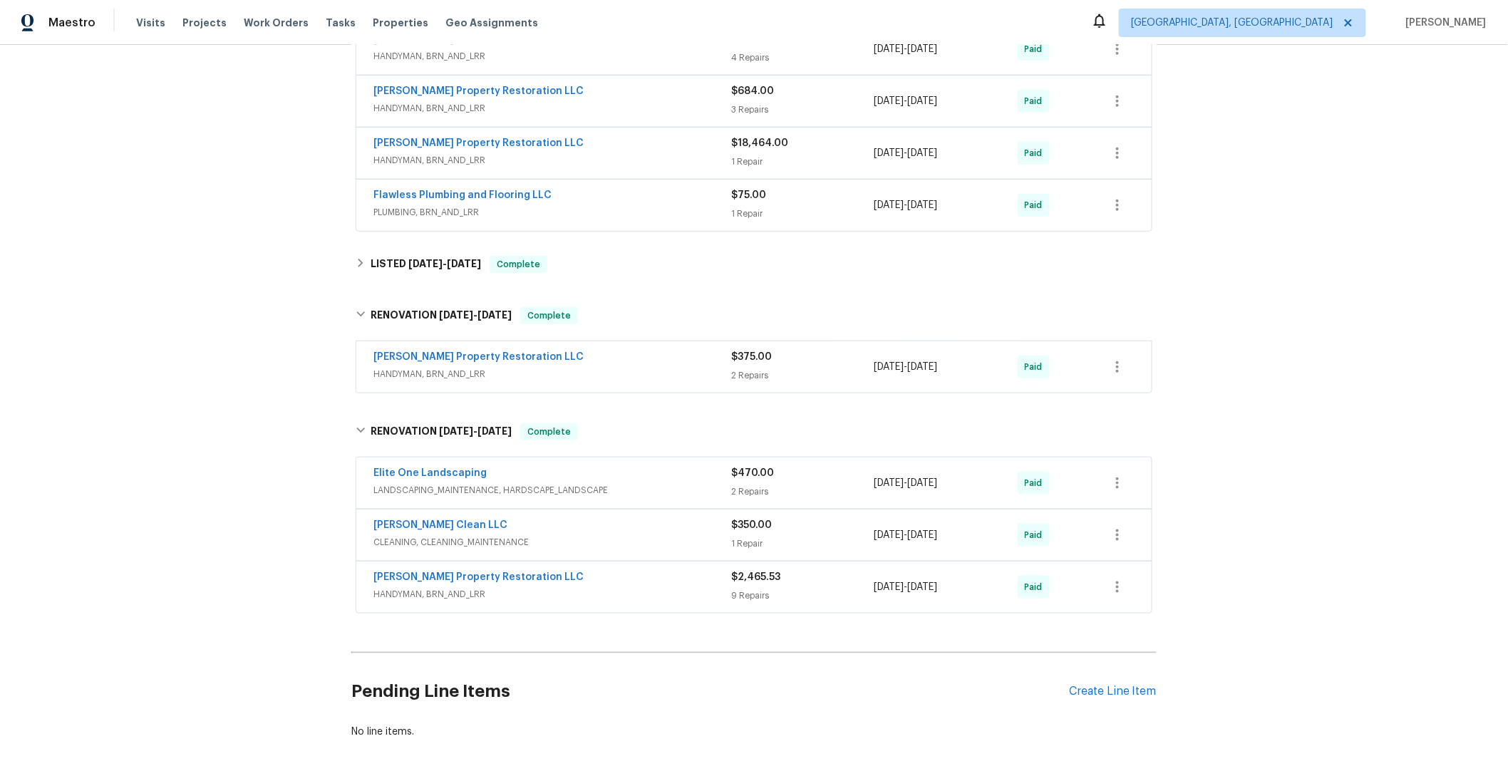
click at [628, 370] on span "HANDYMAN, BRN_AND_LRR" at bounding box center [552, 374] width 358 height 14
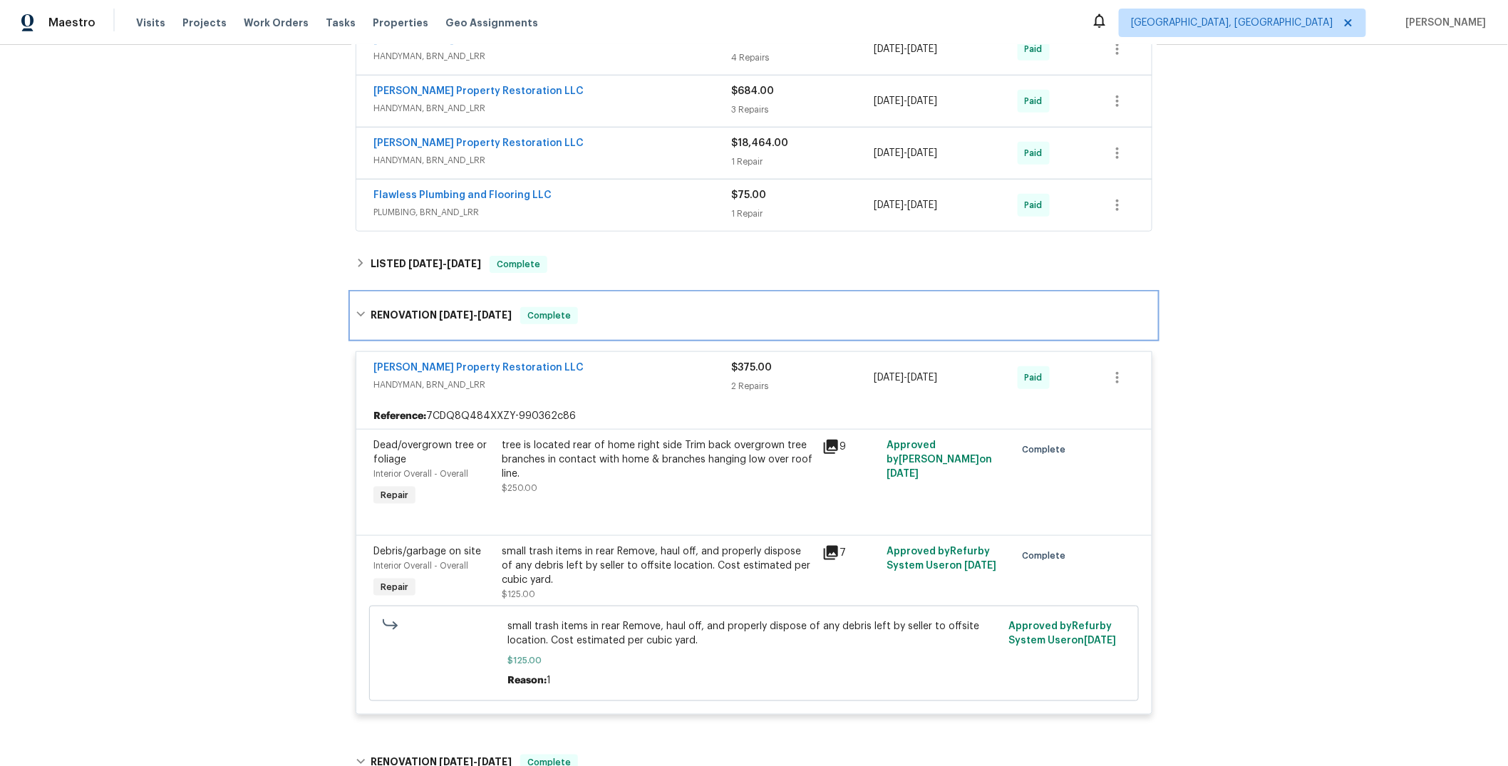
click at [634, 314] on div "RENOVATION 10/11/24 - 10/14/24 Complete" at bounding box center [754, 315] width 797 height 17
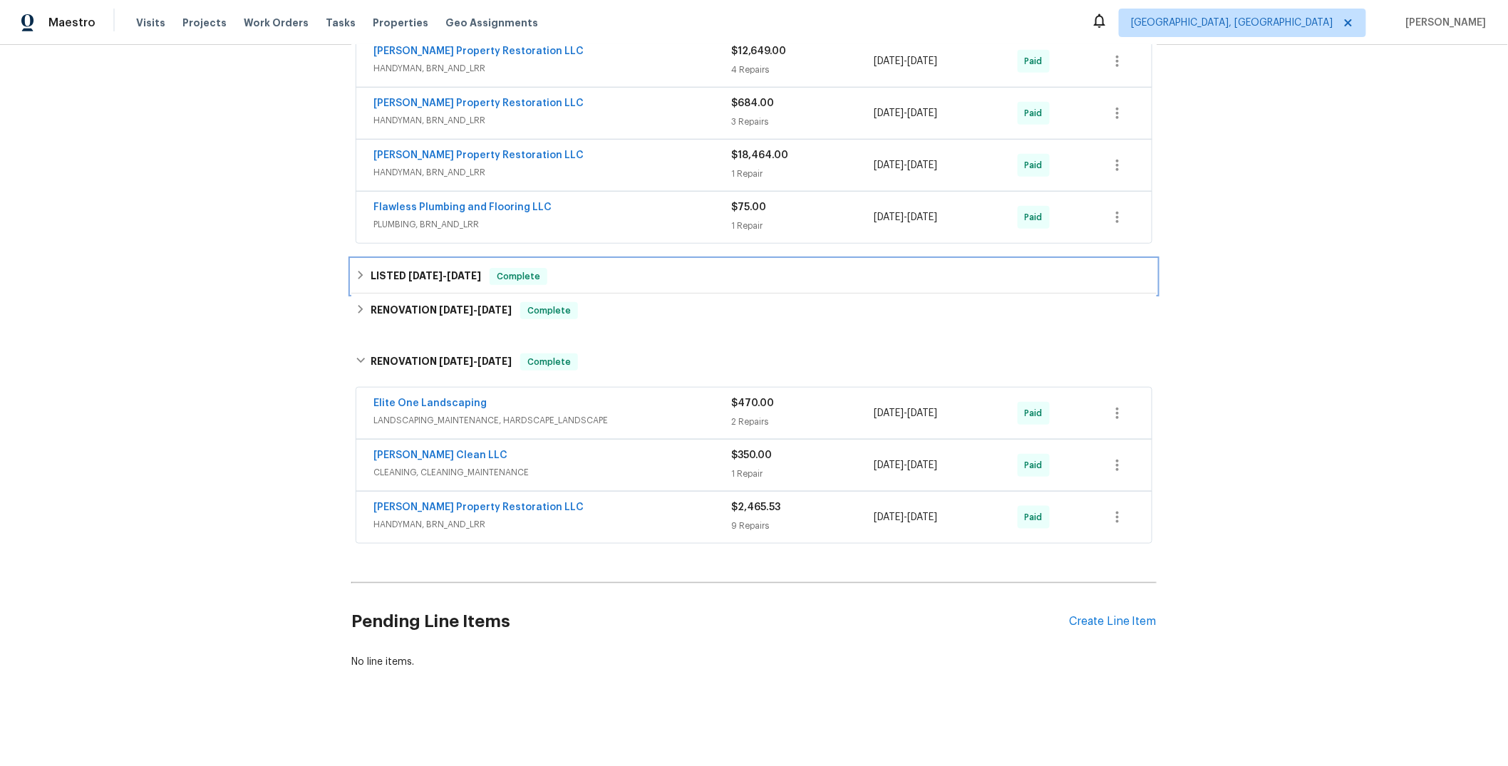
click at [614, 268] on div "LISTED 11/29/24 - 11/30/24 Complete" at bounding box center [754, 276] width 797 height 17
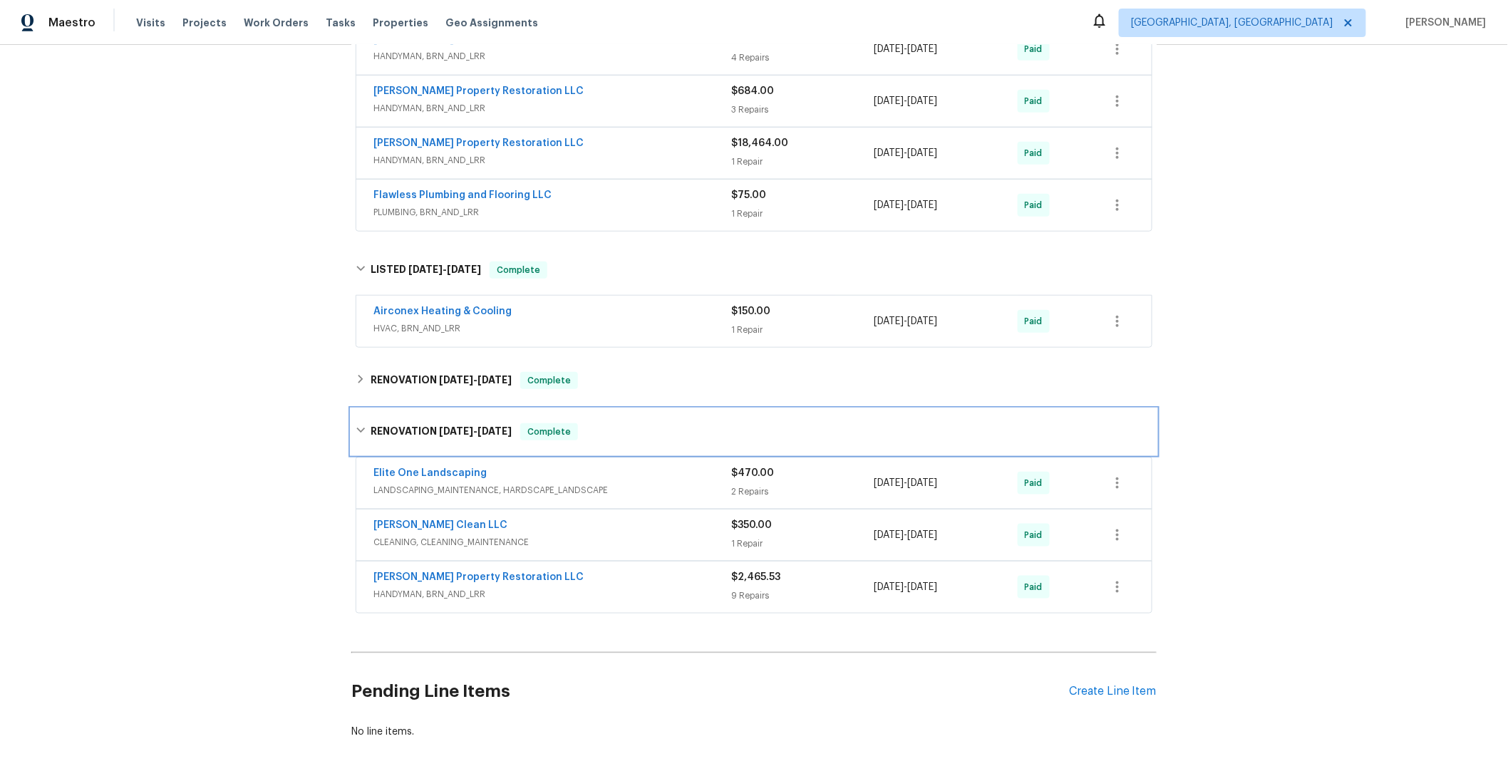
click at [624, 439] on div "RENOVATION 9/25/24 - 10/4/24 Complete" at bounding box center [754, 431] width 797 height 17
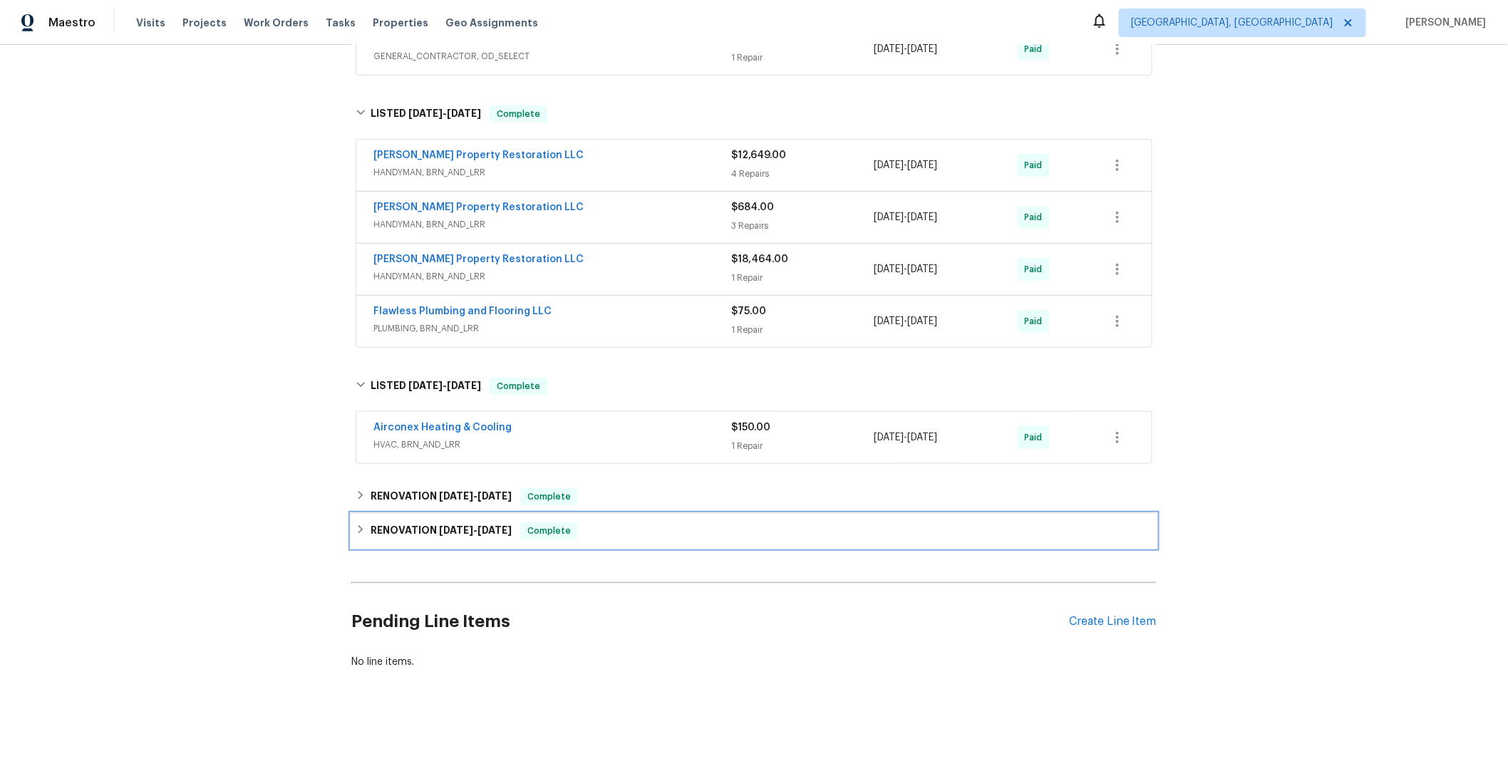
scroll to position [307, 0]
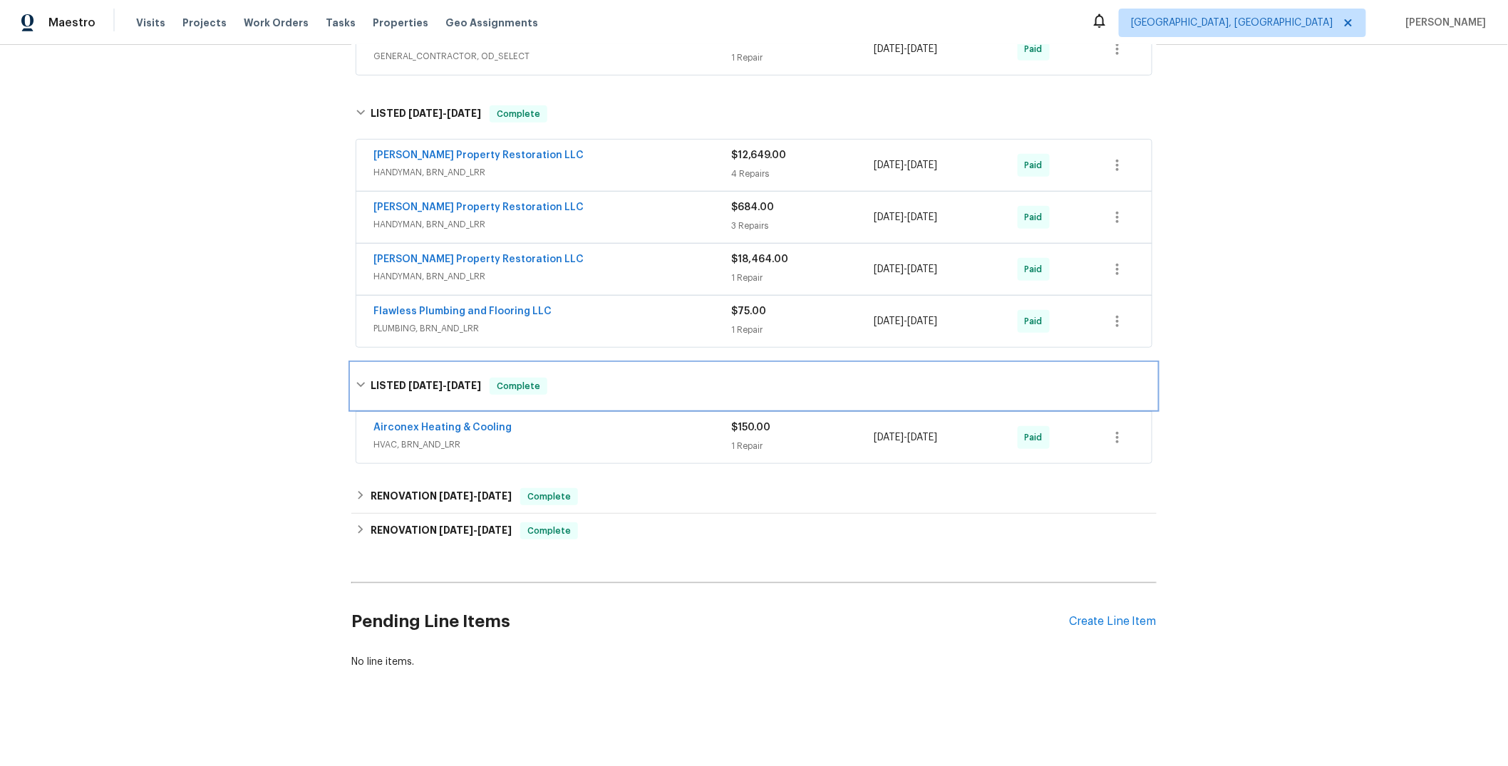
click at [627, 378] on div "LISTED 11/29/24 - 11/30/24 Complete" at bounding box center [754, 386] width 797 height 17
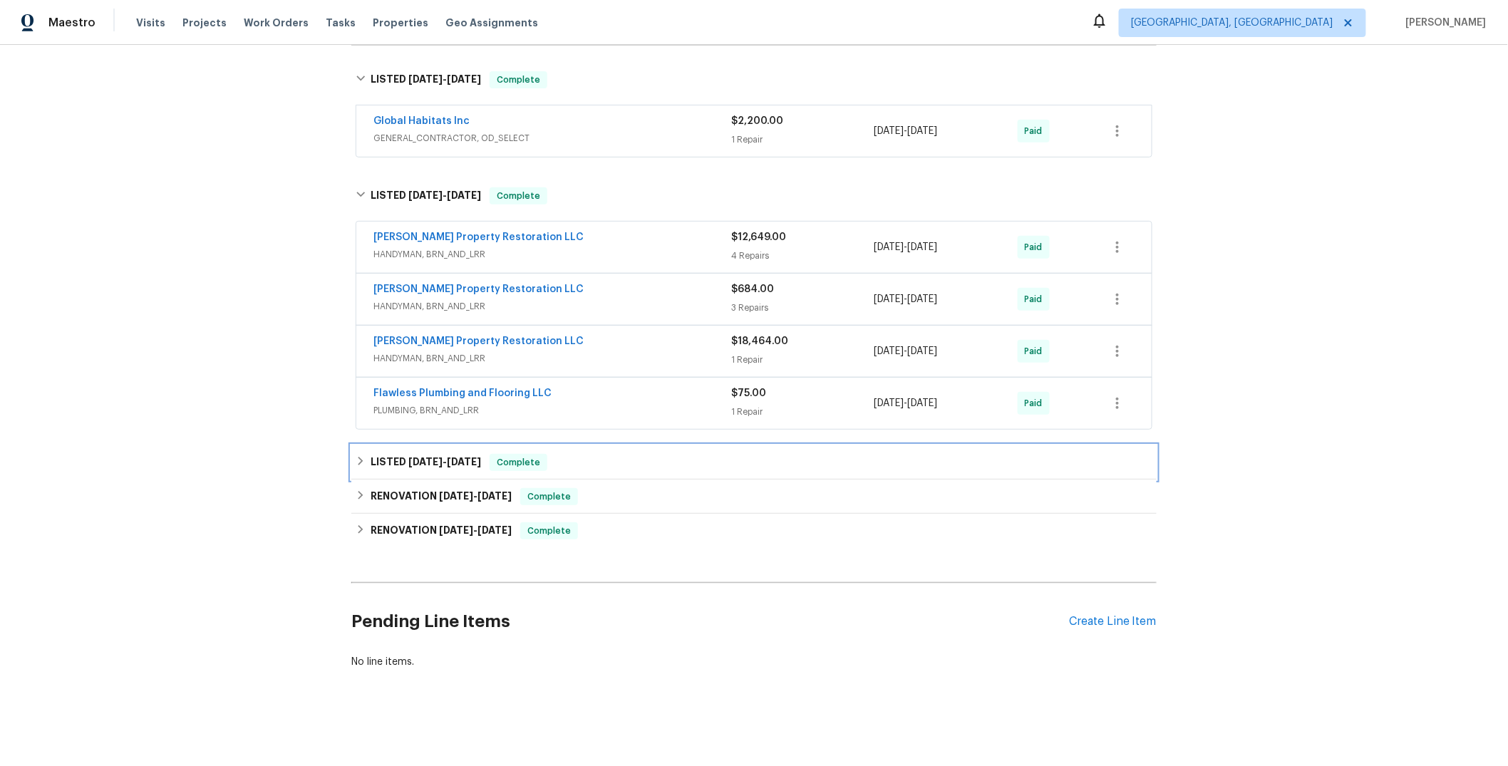
scroll to position [225, 0]
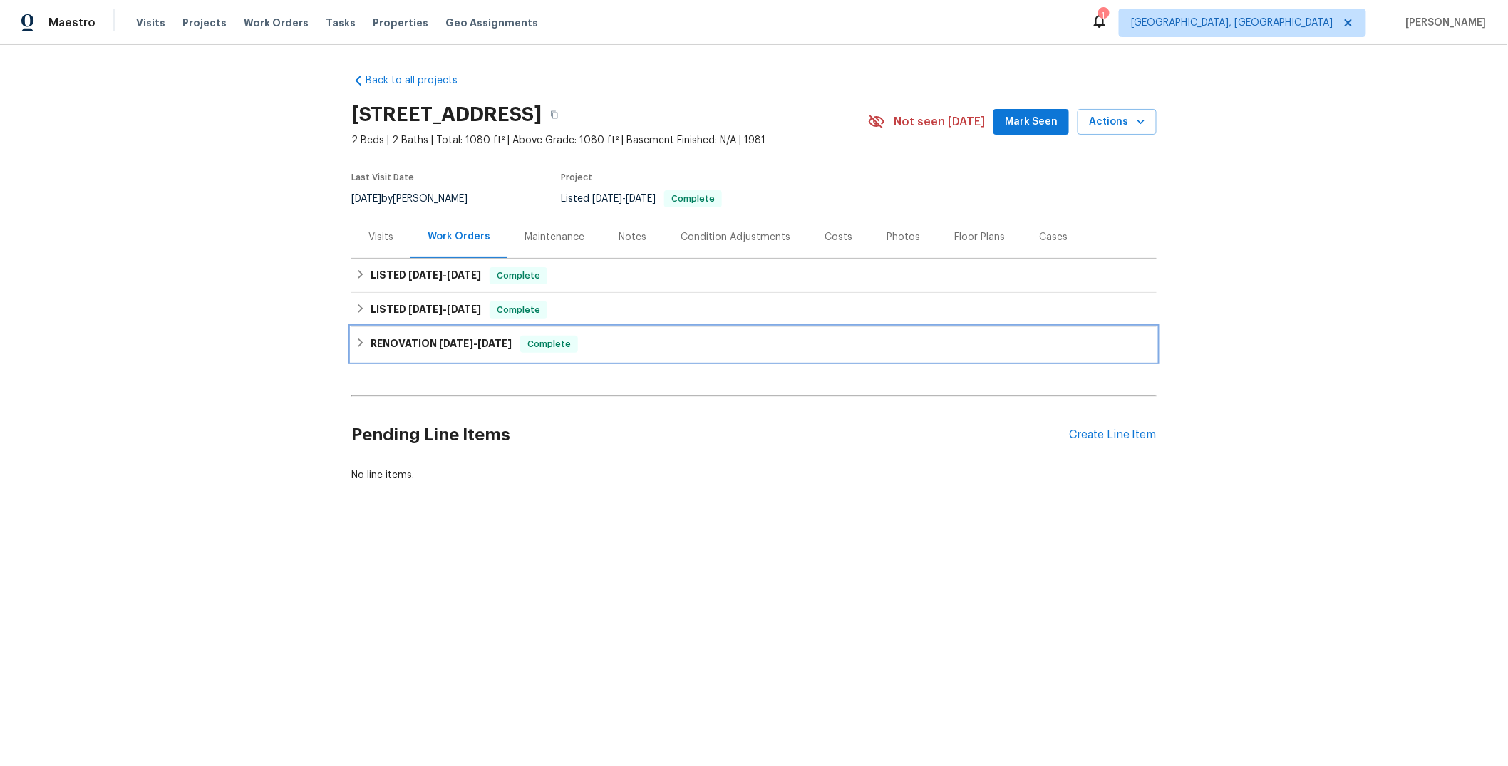
click at [594, 334] on div "RENOVATION [DATE] - [DATE] Complete" at bounding box center [753, 344] width 805 height 34
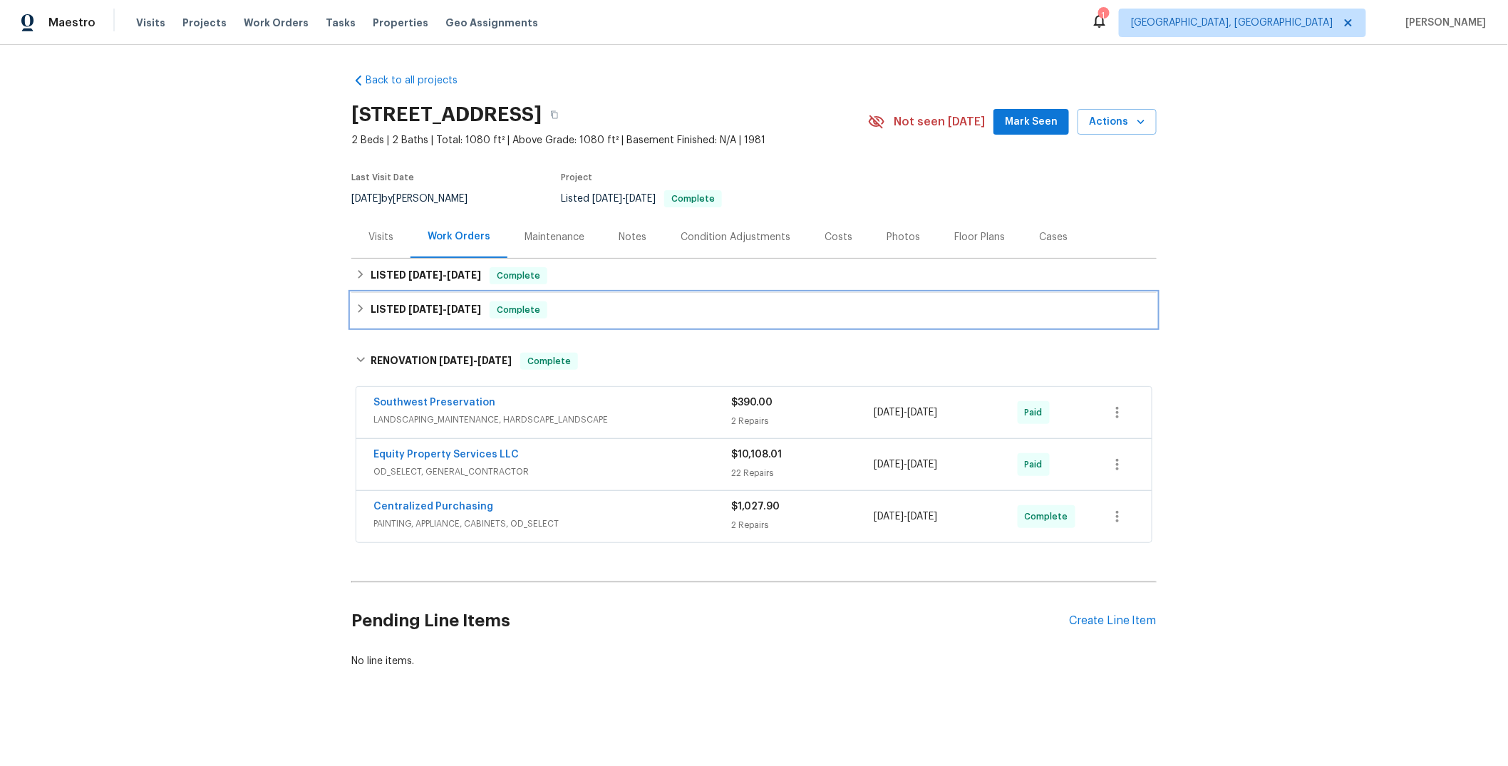
click at [587, 325] on div "LISTED [DATE] - [DATE] Complete" at bounding box center [753, 310] width 805 height 34
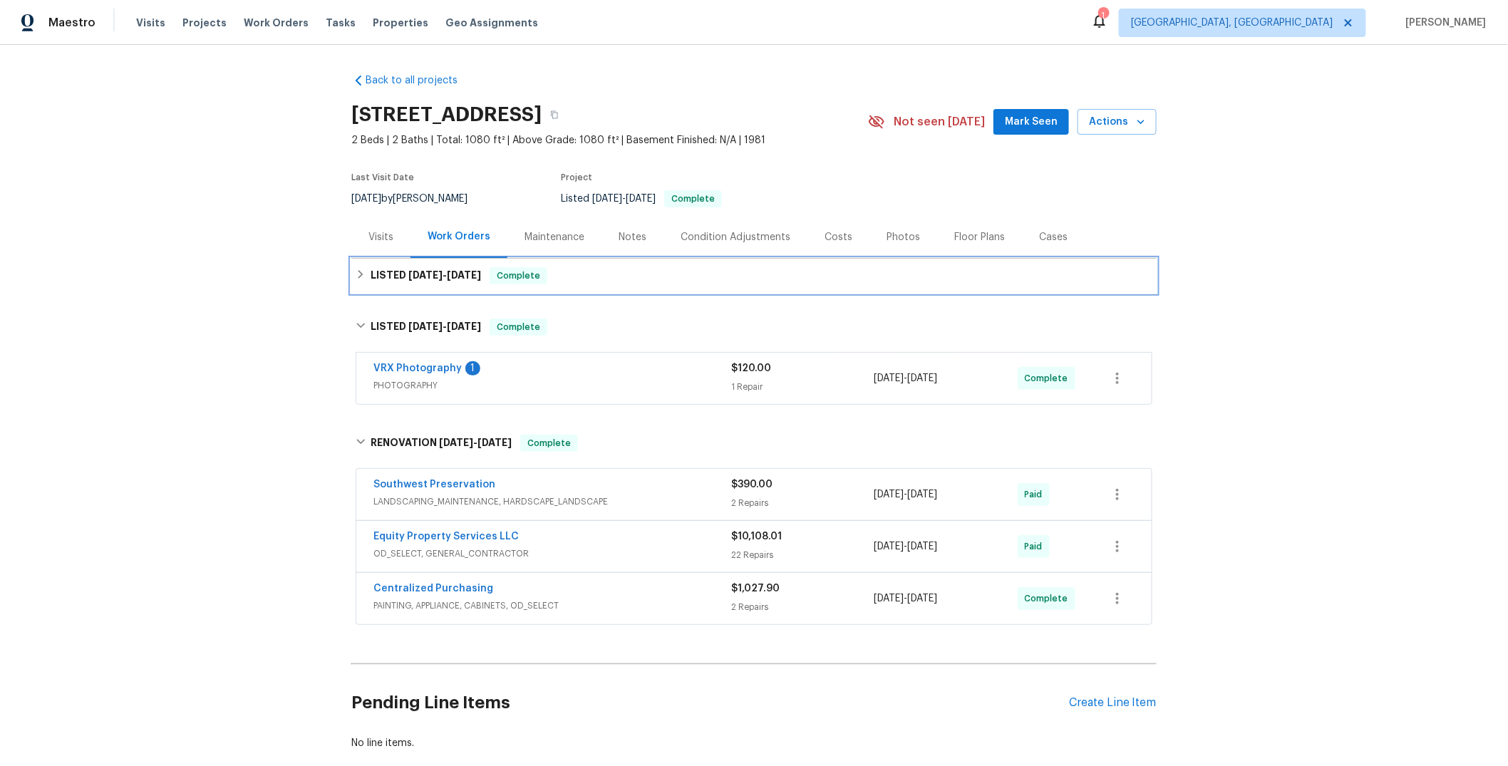
click at [592, 284] on div "LISTED [DATE] - [DATE] Complete" at bounding box center [753, 276] width 805 height 34
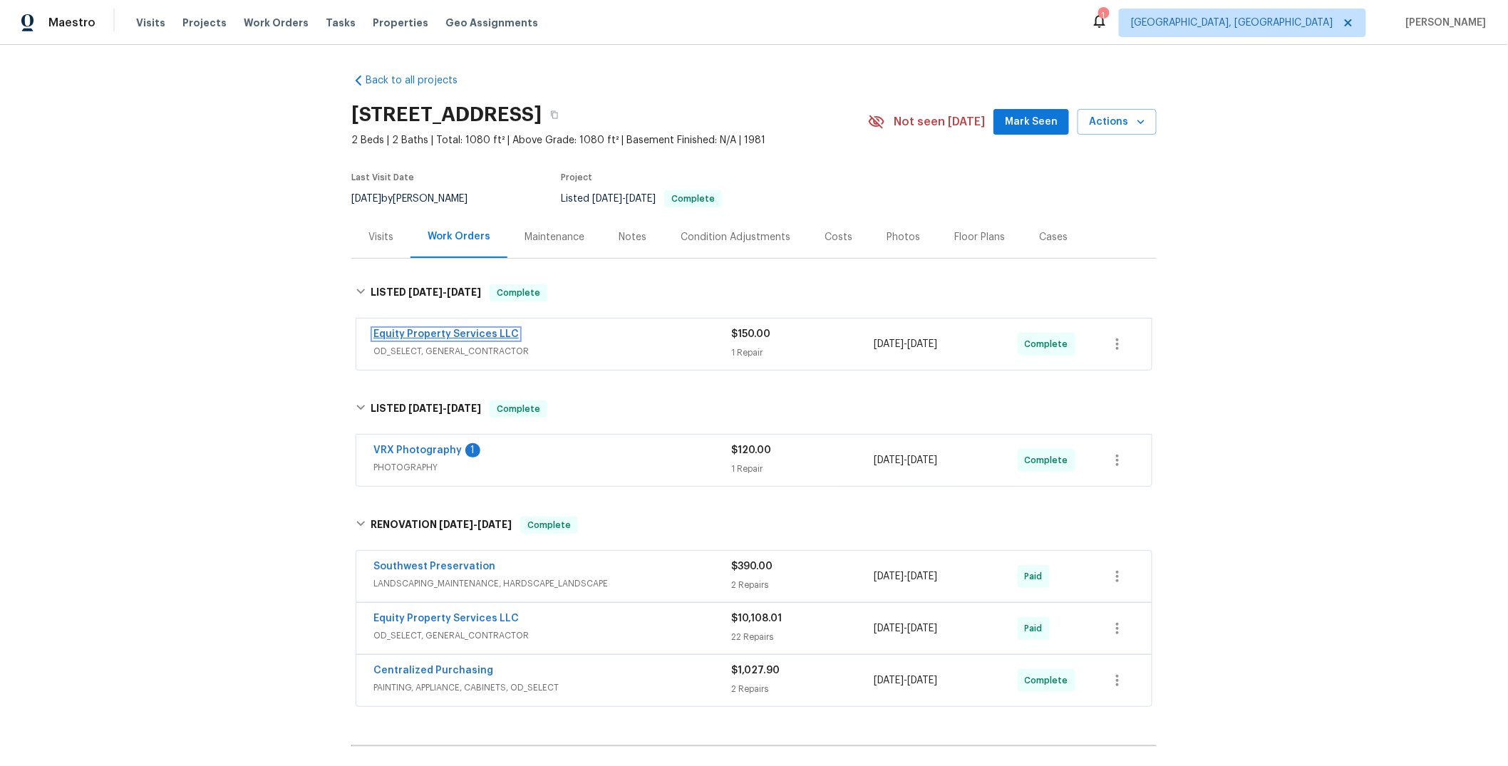
click at [449, 331] on link "Equity Property Services LLC" at bounding box center [445, 334] width 145 height 10
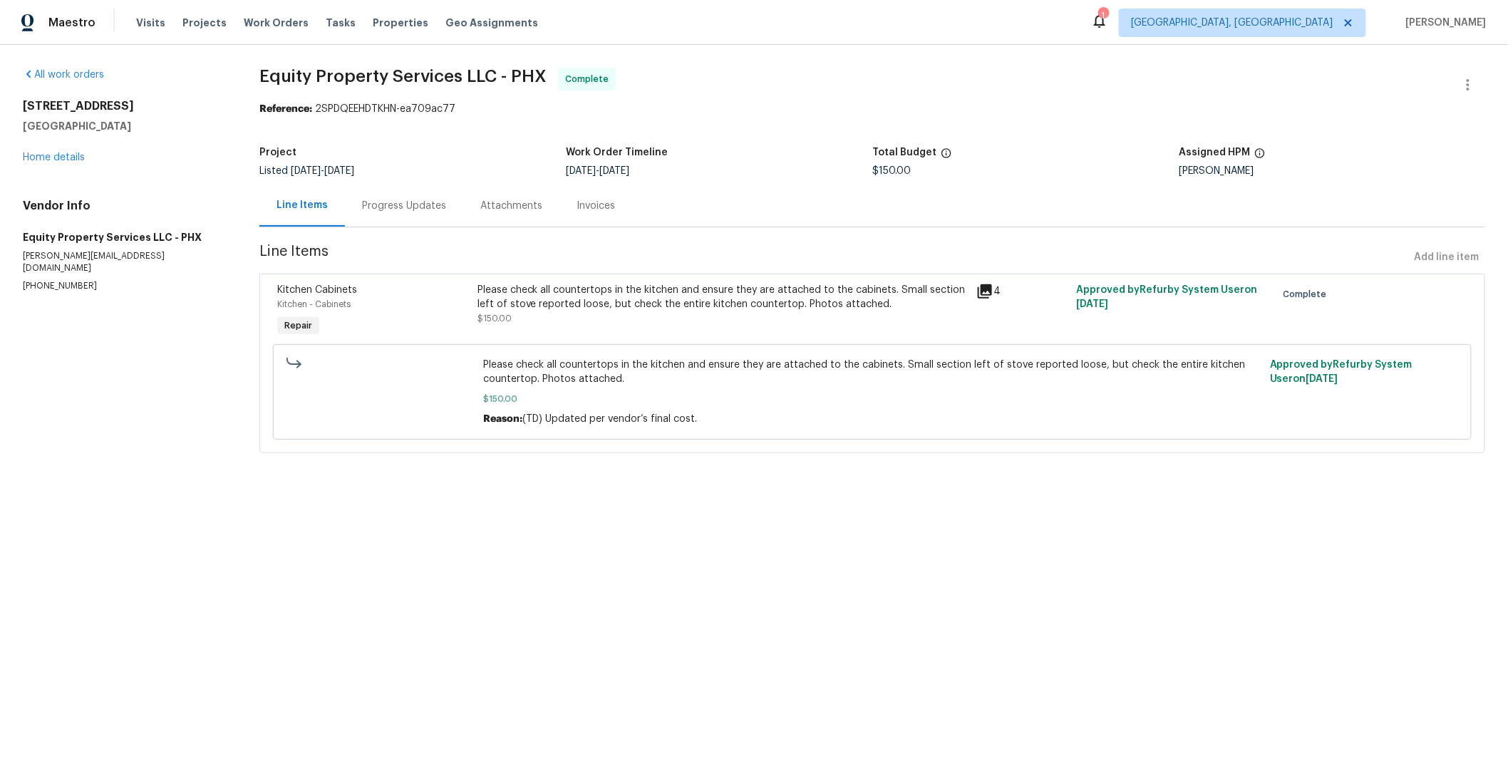
click at [420, 213] on div "Progress Updates" at bounding box center [404, 206] width 118 height 42
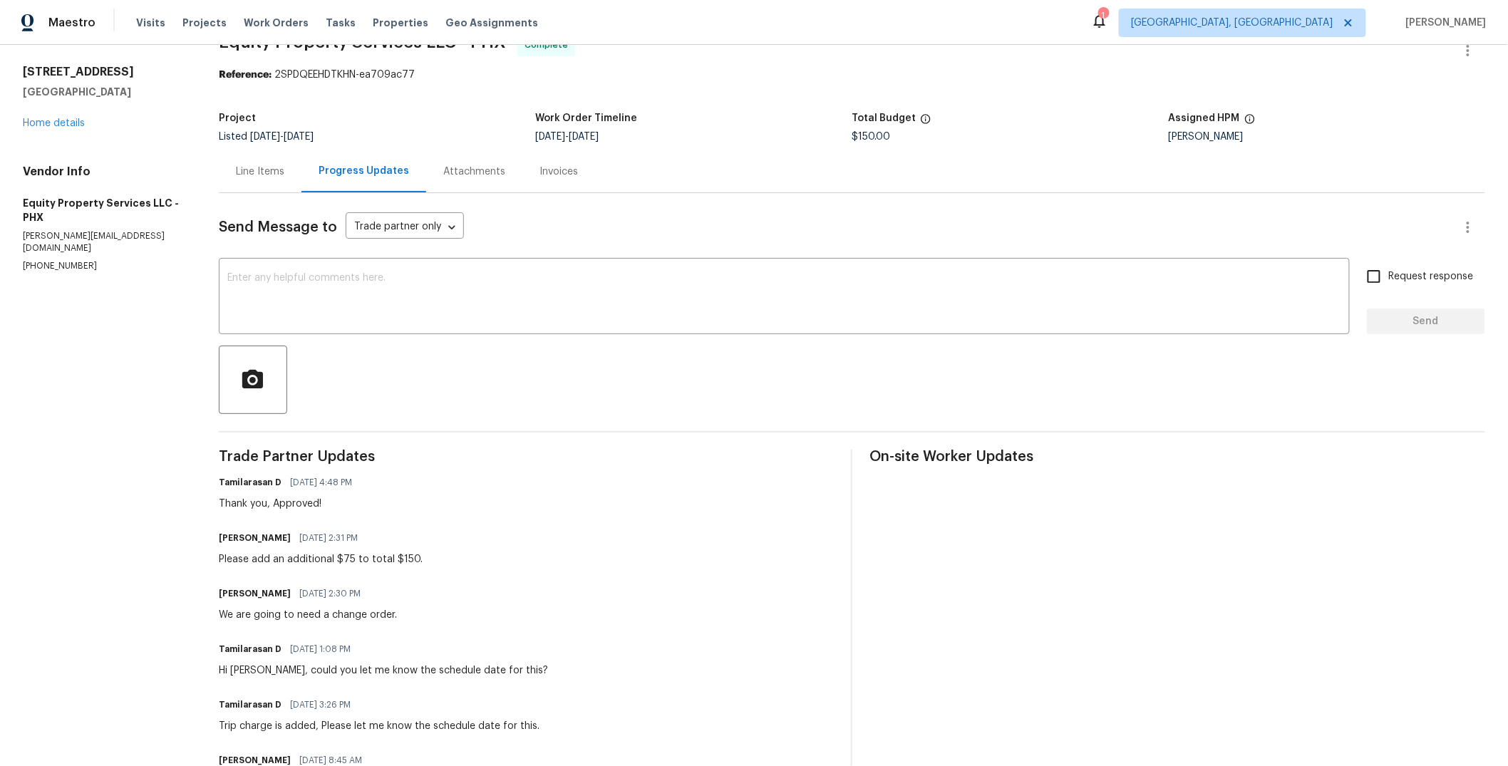
scroll to position [16, 0]
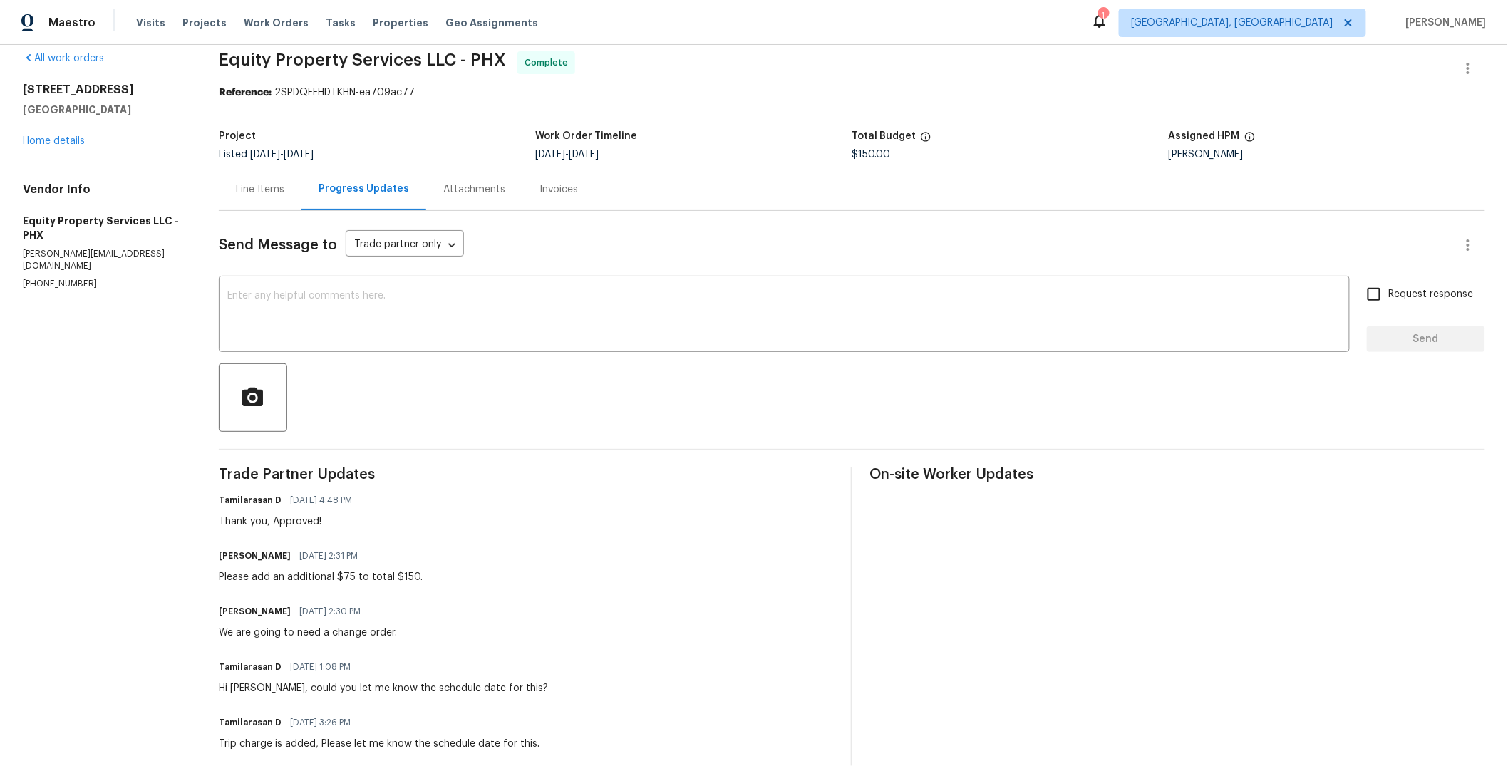
click at [260, 190] on div "Line Items" at bounding box center [260, 189] width 48 height 14
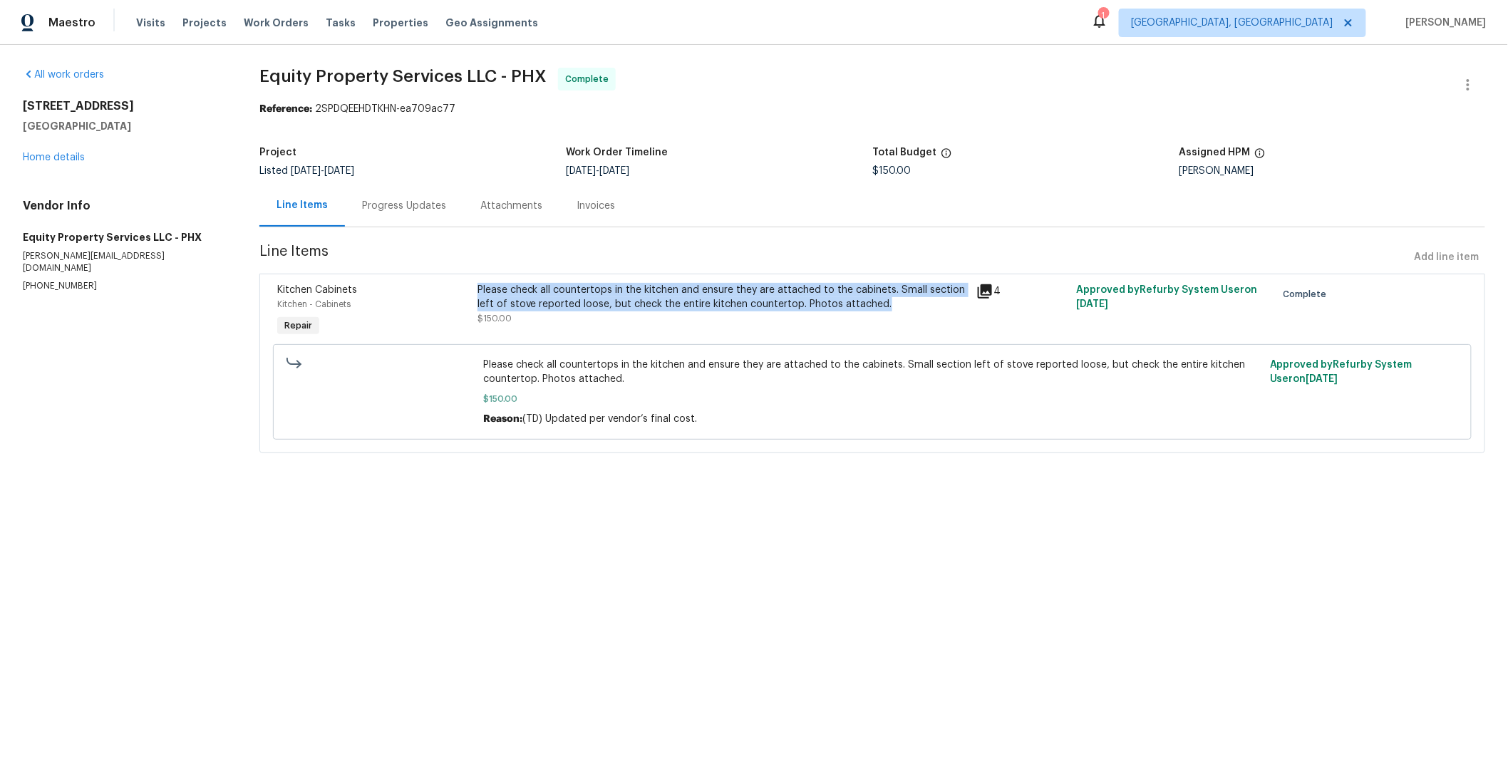
drag, startPoint x: 884, startPoint y: 299, endPoint x: 475, endPoint y: 294, distance: 409.8
click at [477, 294] on div "Please check all countertops in the kitchen and ensure they are attached to the…" at bounding box center [722, 297] width 491 height 29
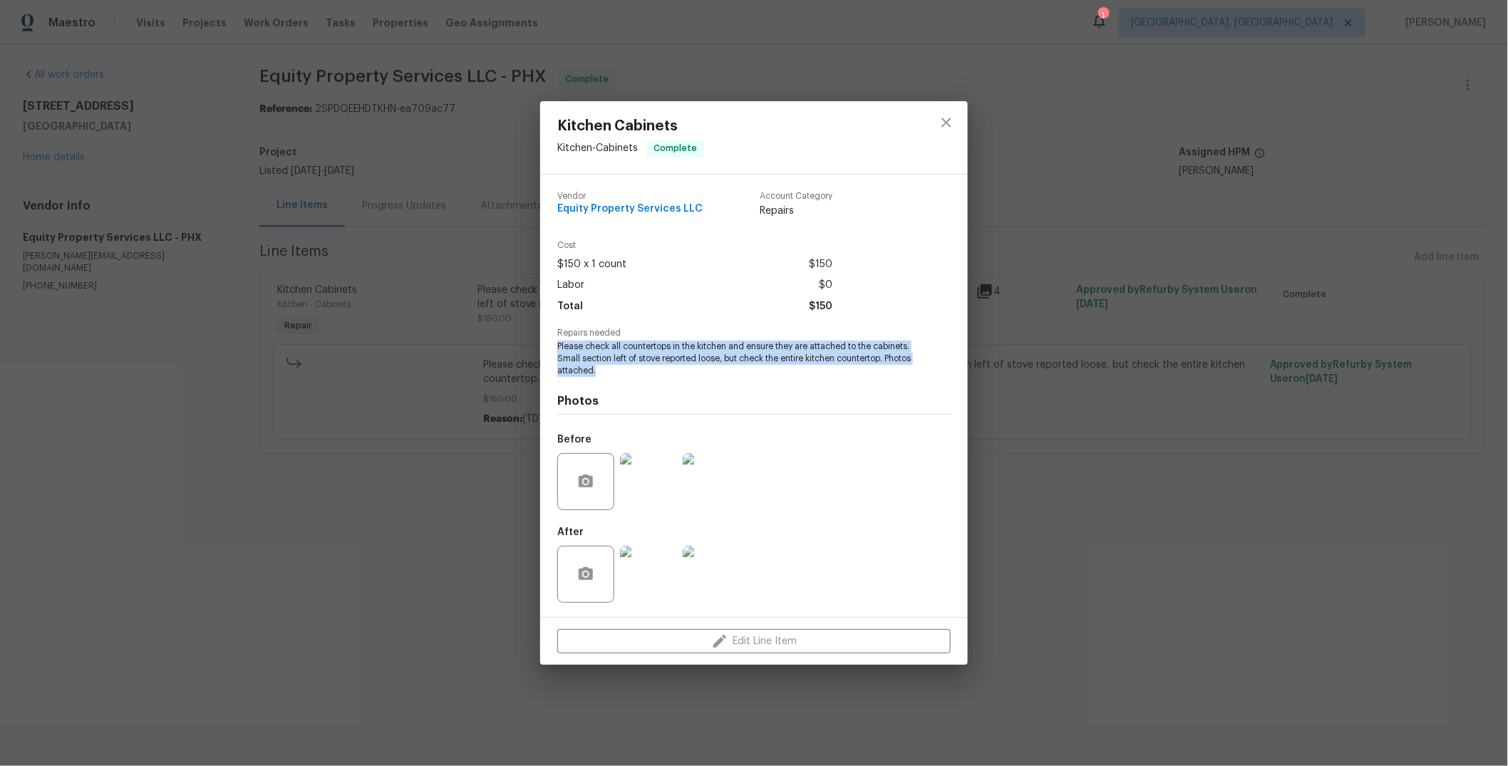
drag, startPoint x: 679, startPoint y: 370, endPoint x: 557, endPoint y: 349, distance: 123.6
click at [557, 349] on span "Please check all countertops in the kitchen and ensure they are attached to the…" at bounding box center [734, 359] width 354 height 36
copy span "Please check all countertops in the kitchen and ensure they are attached to the…"
click at [1053, 539] on div "Kitchen Cabinets Kitchen - Cabinets Complete Vendor Equity Property Services LL…" at bounding box center [754, 383] width 1508 height 766
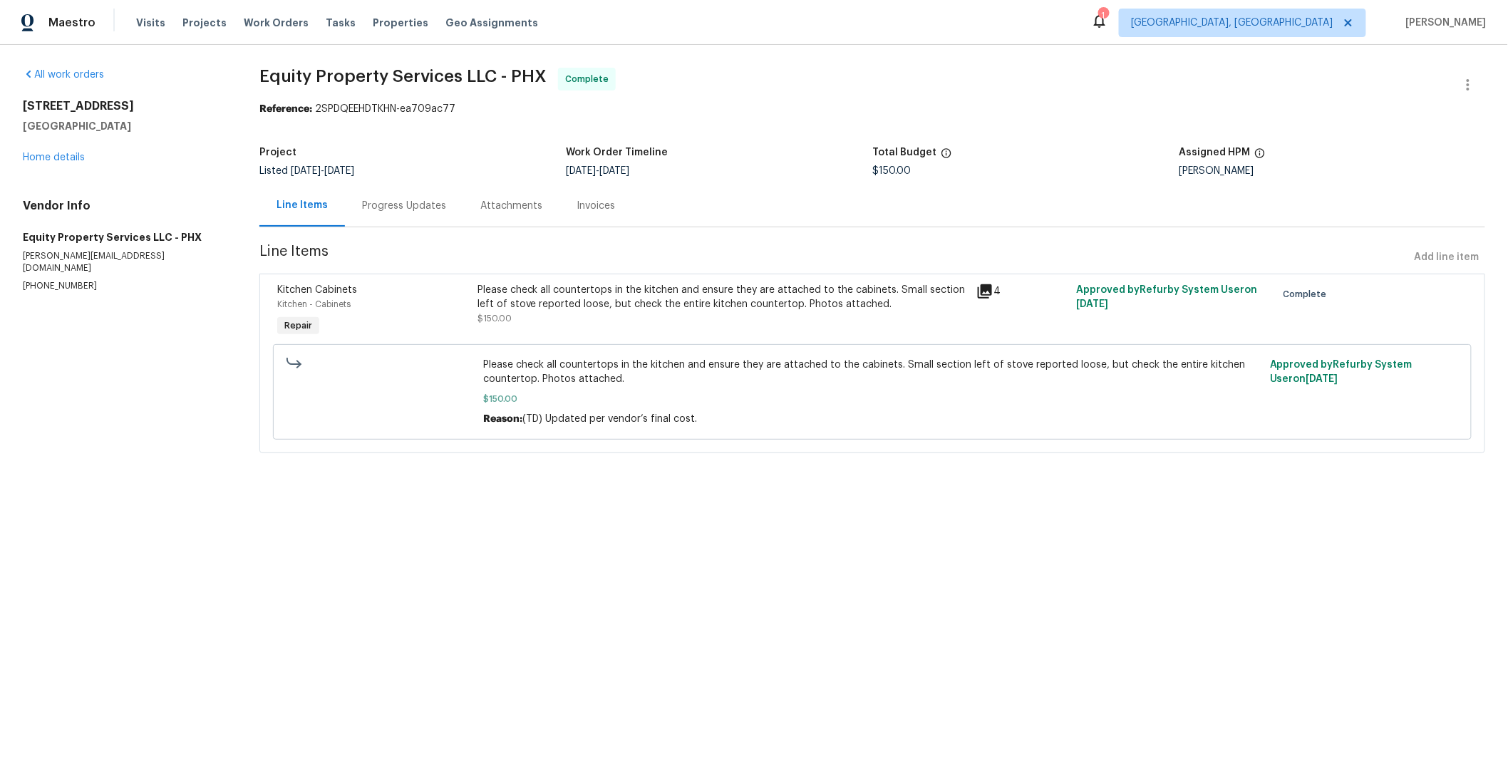
click at [412, 208] on div "Progress Updates" at bounding box center [404, 206] width 84 height 14
